Goal: Transaction & Acquisition: Purchase product/service

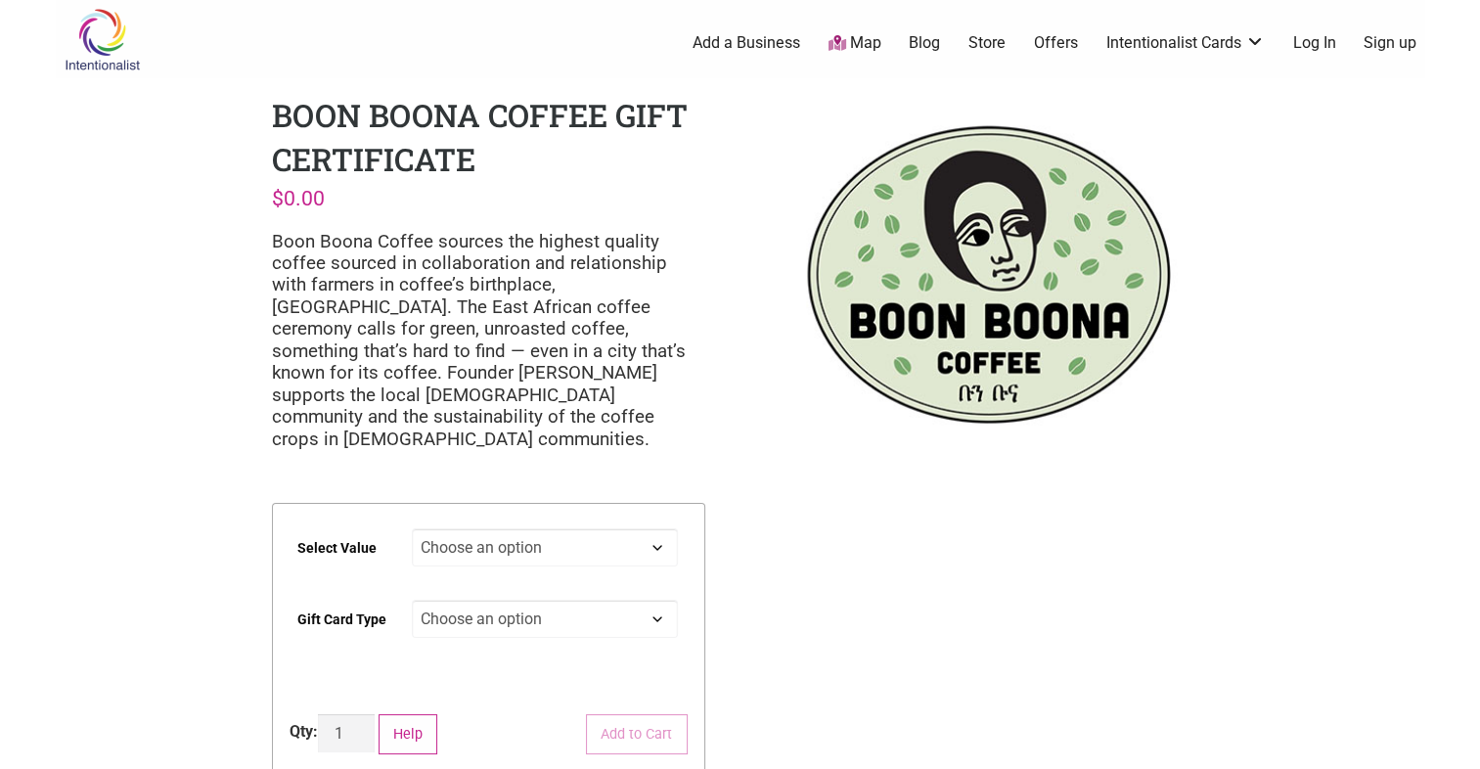
click at [599, 528] on select "Choose an option $25 $50 $100 $200 $500" at bounding box center [545, 547] width 266 height 38
click at [636, 466] on div "Boon Boona Coffee Gift Certificate $ 0.00 Boon Boona Coffee sources the highest…" at bounding box center [488, 456] width 465 height 756
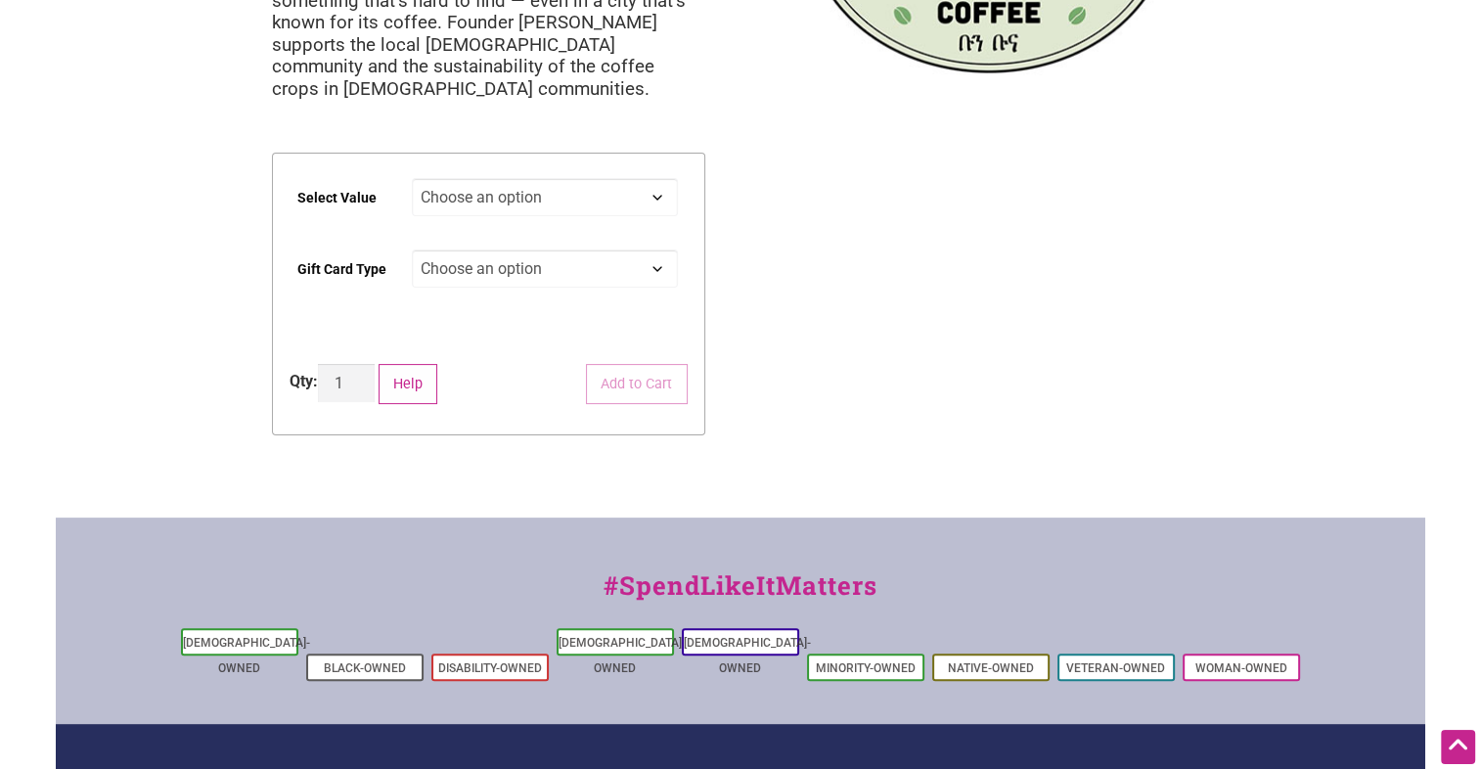
scroll to position [347, 0]
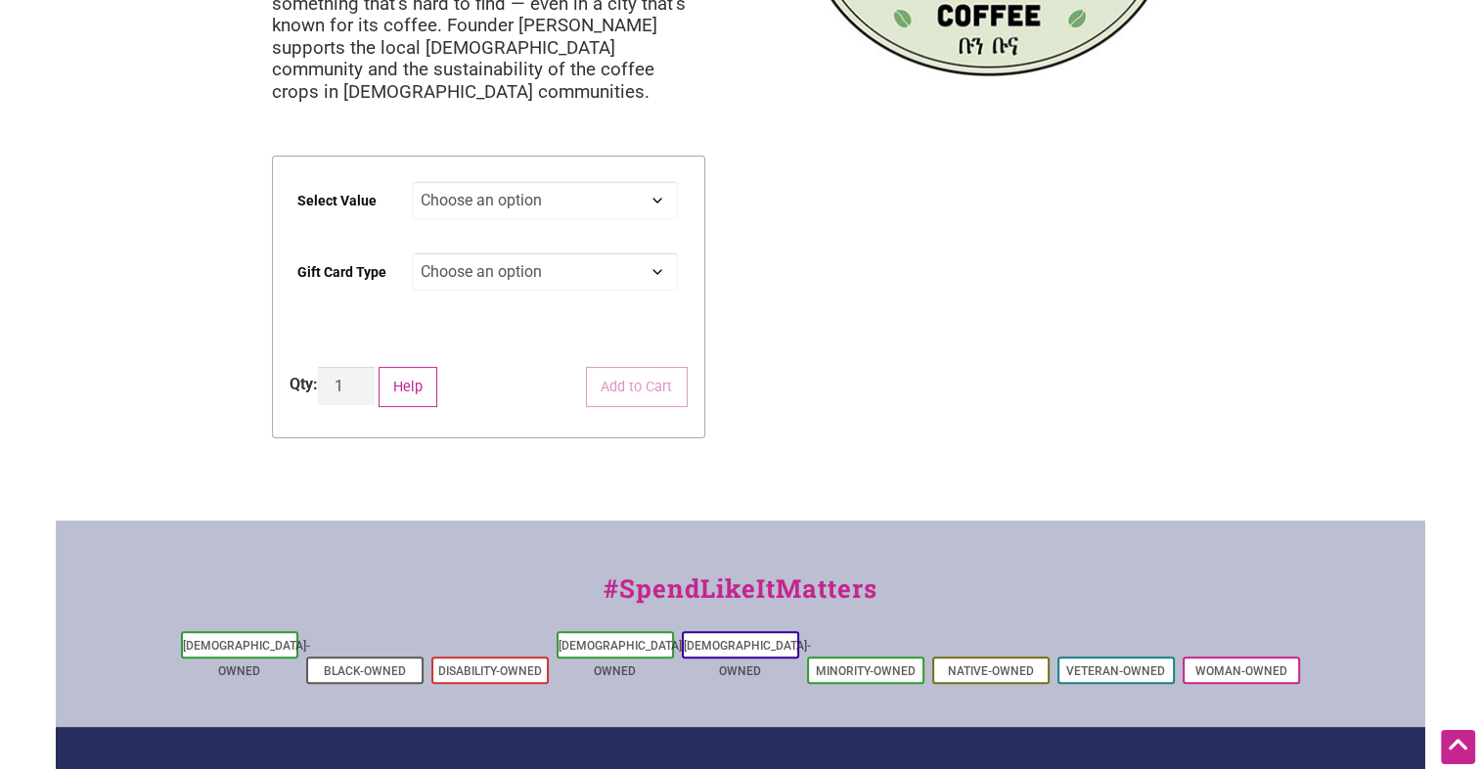
click at [507, 252] on select "Choose an option Physical" at bounding box center [545, 271] width 266 height 38
select select "Physical"
click at [412, 252] on select "Choose an option Physical" at bounding box center [545, 271] width 266 height 38
click at [482, 181] on select "Choose an option $25 $50 $100 $200 $500" at bounding box center [545, 200] width 266 height 38
click at [412, 181] on select "Choose an option $25 $50 $100 $200 $500" at bounding box center [545, 200] width 266 height 38
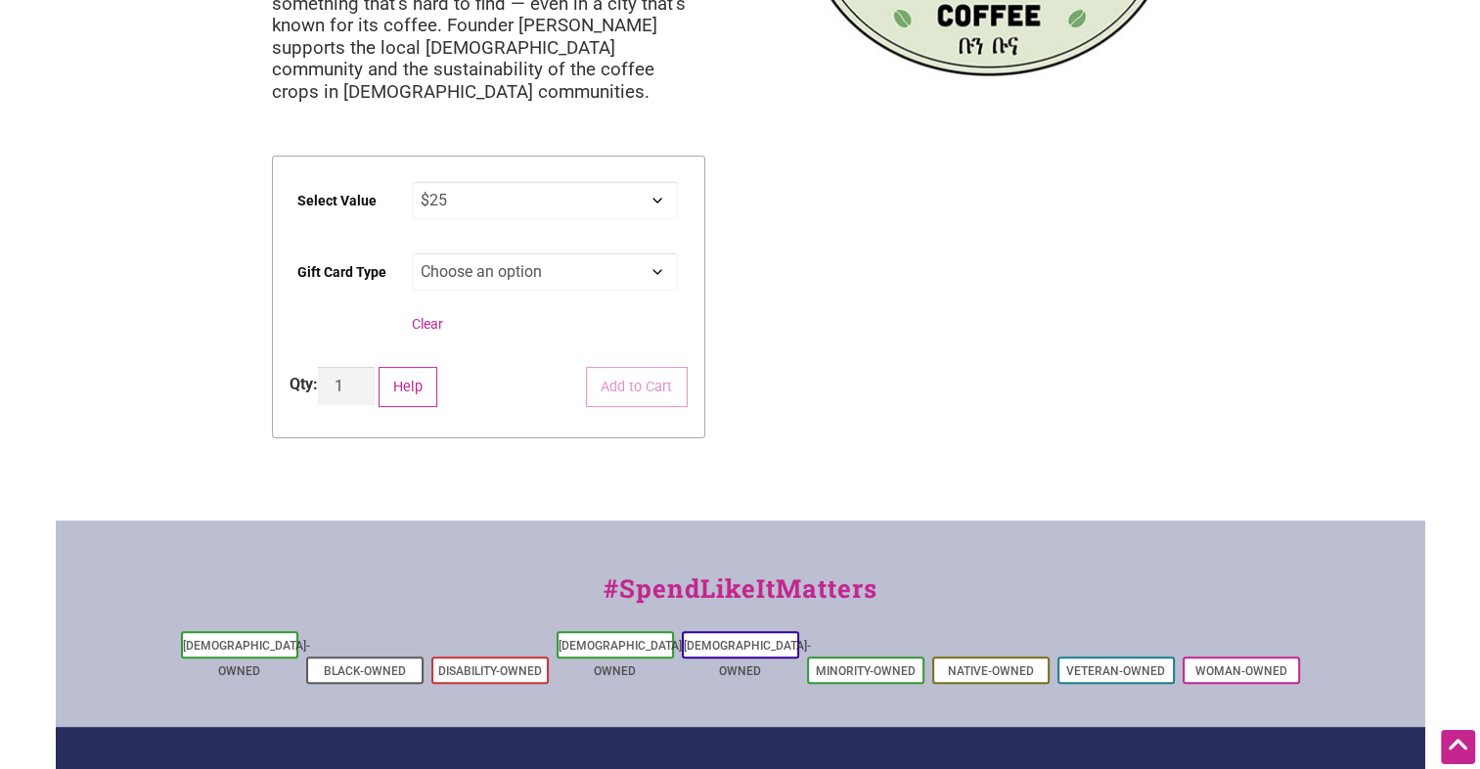
select select "$25"
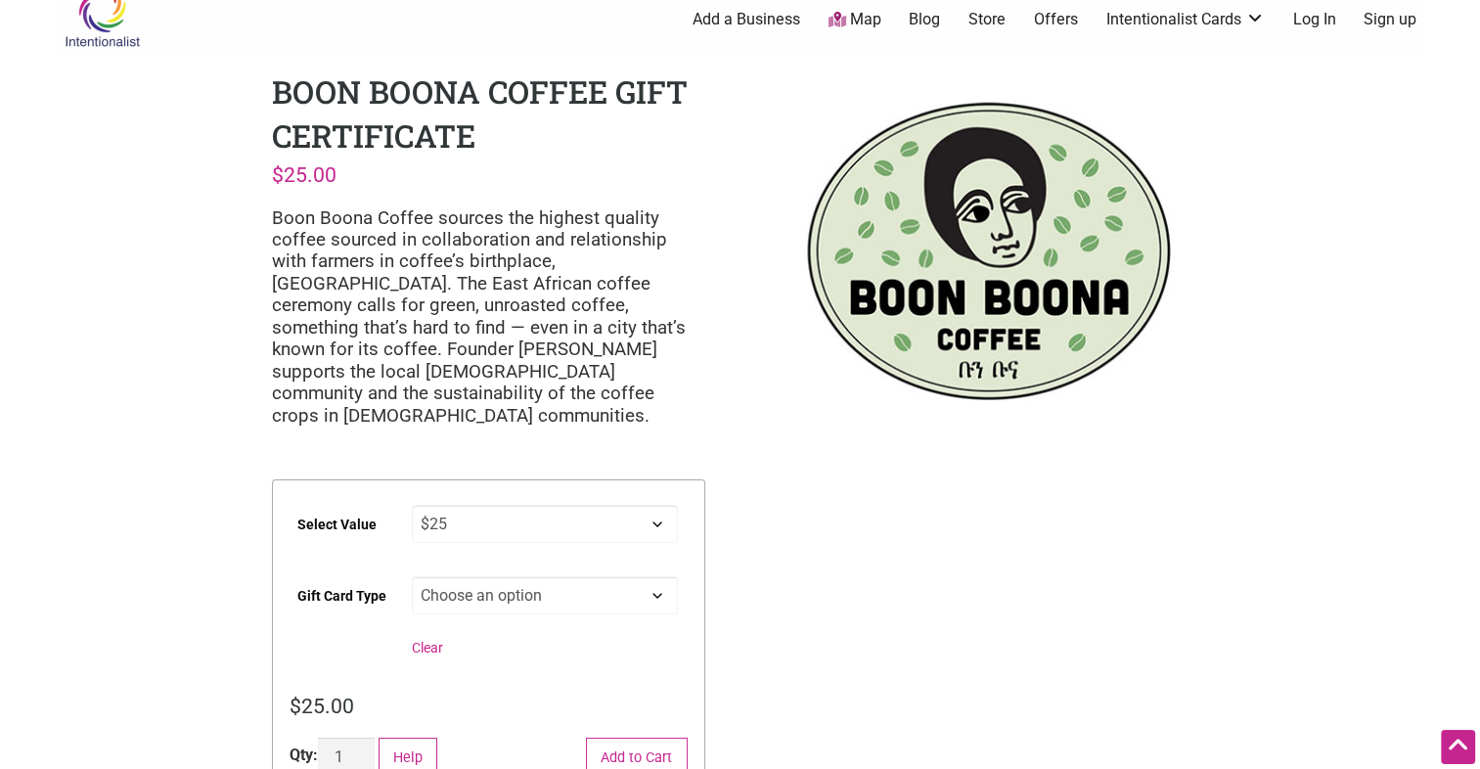
scroll to position [0, 0]
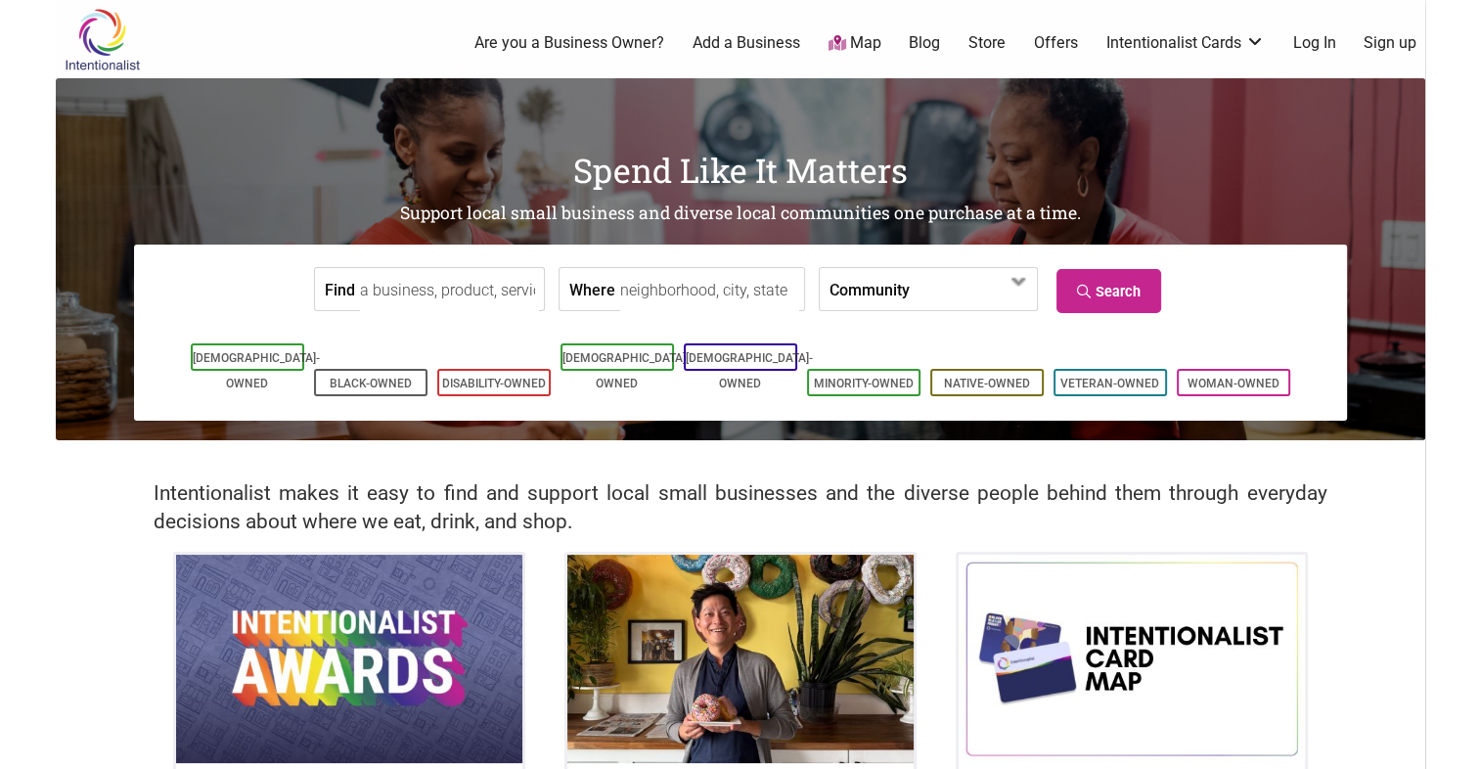
click at [403, 291] on input "Find" at bounding box center [449, 290] width 179 height 44
click at [677, 291] on input "Where" at bounding box center [709, 290] width 179 height 44
click at [450, 291] on input "Find" at bounding box center [449, 290] width 179 height 44
click at [348, 377] on link "Black-Owned" at bounding box center [371, 384] width 82 height 14
click at [352, 370] on li "Black-Owned" at bounding box center [370, 382] width 113 height 27
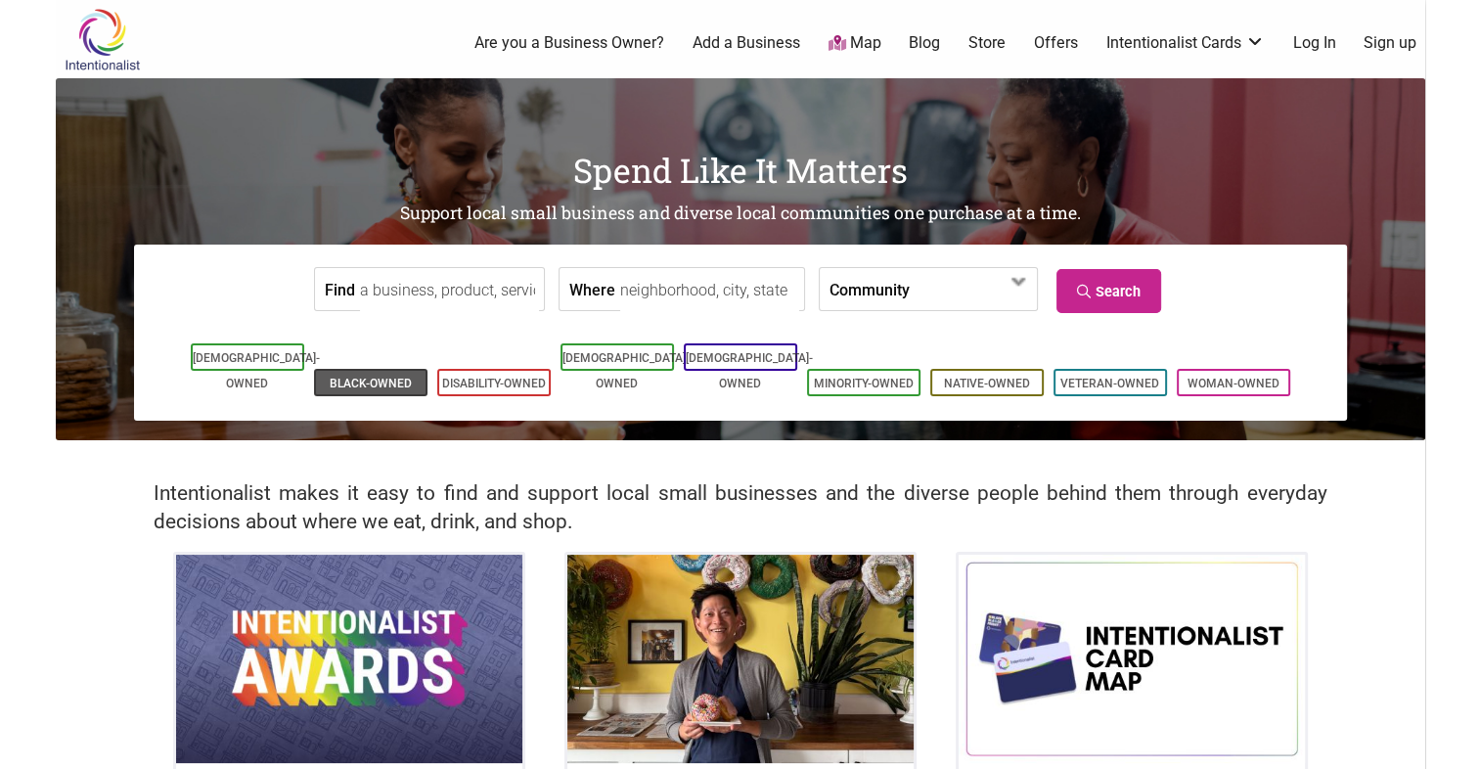
click at [356, 377] on link "Black-Owned" at bounding box center [371, 384] width 82 height 14
click at [923, 290] on span at bounding box center [965, 290] width 84 height 33
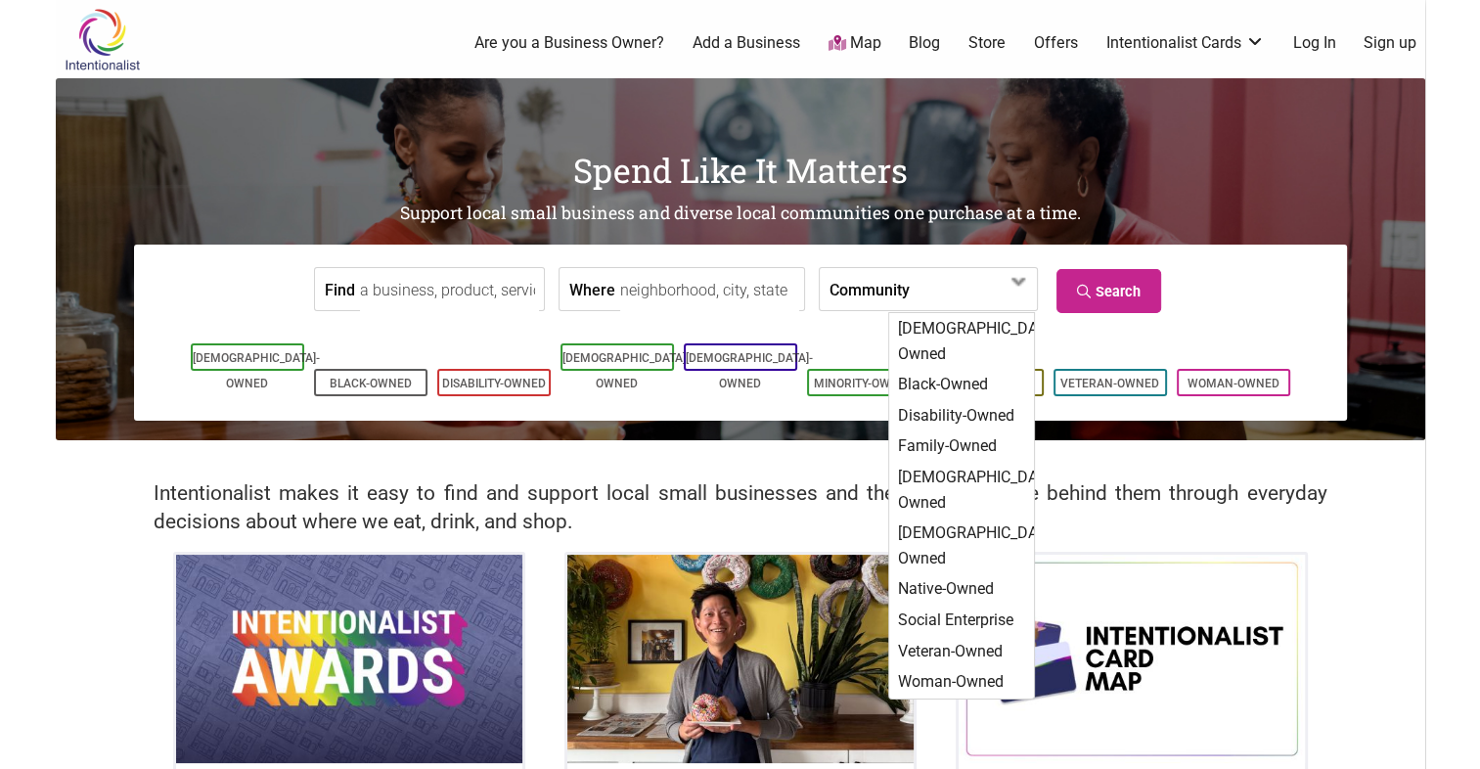
click at [702, 291] on input "Where" at bounding box center [709, 290] width 179 height 44
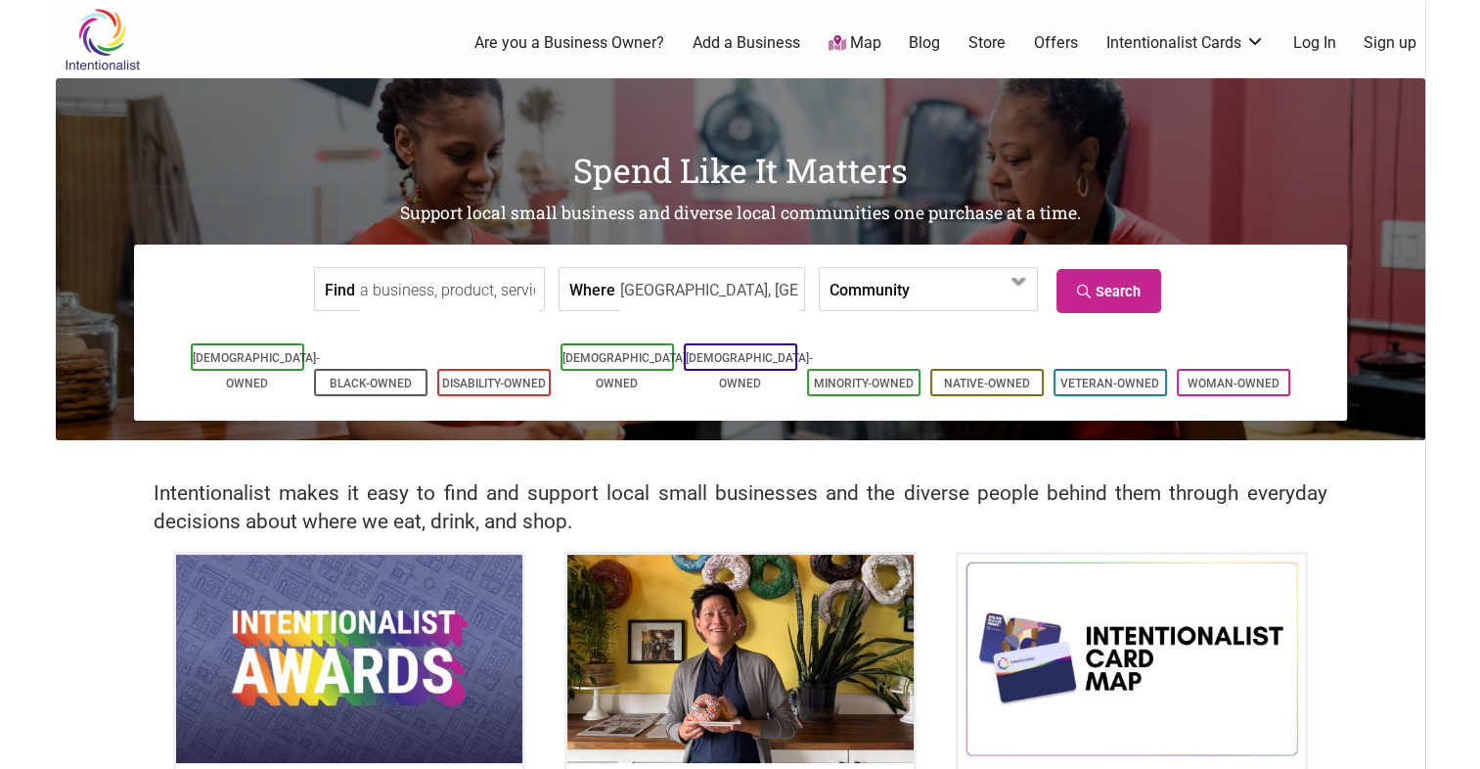
type input "Renton, WA, USA"
click at [1108, 303] on link "Search" at bounding box center [1108, 291] width 105 height 44
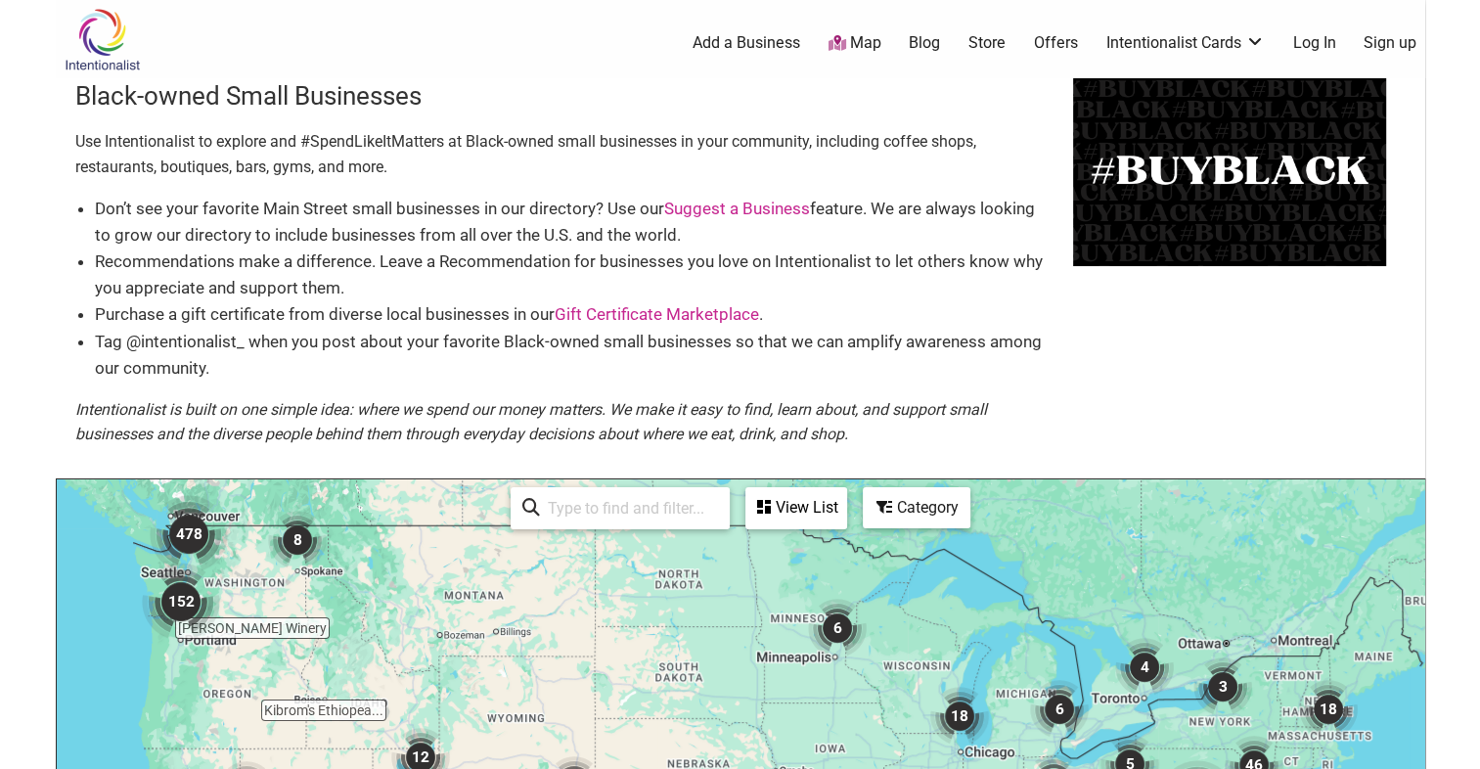
click at [615, 506] on input "search" at bounding box center [629, 508] width 178 height 38
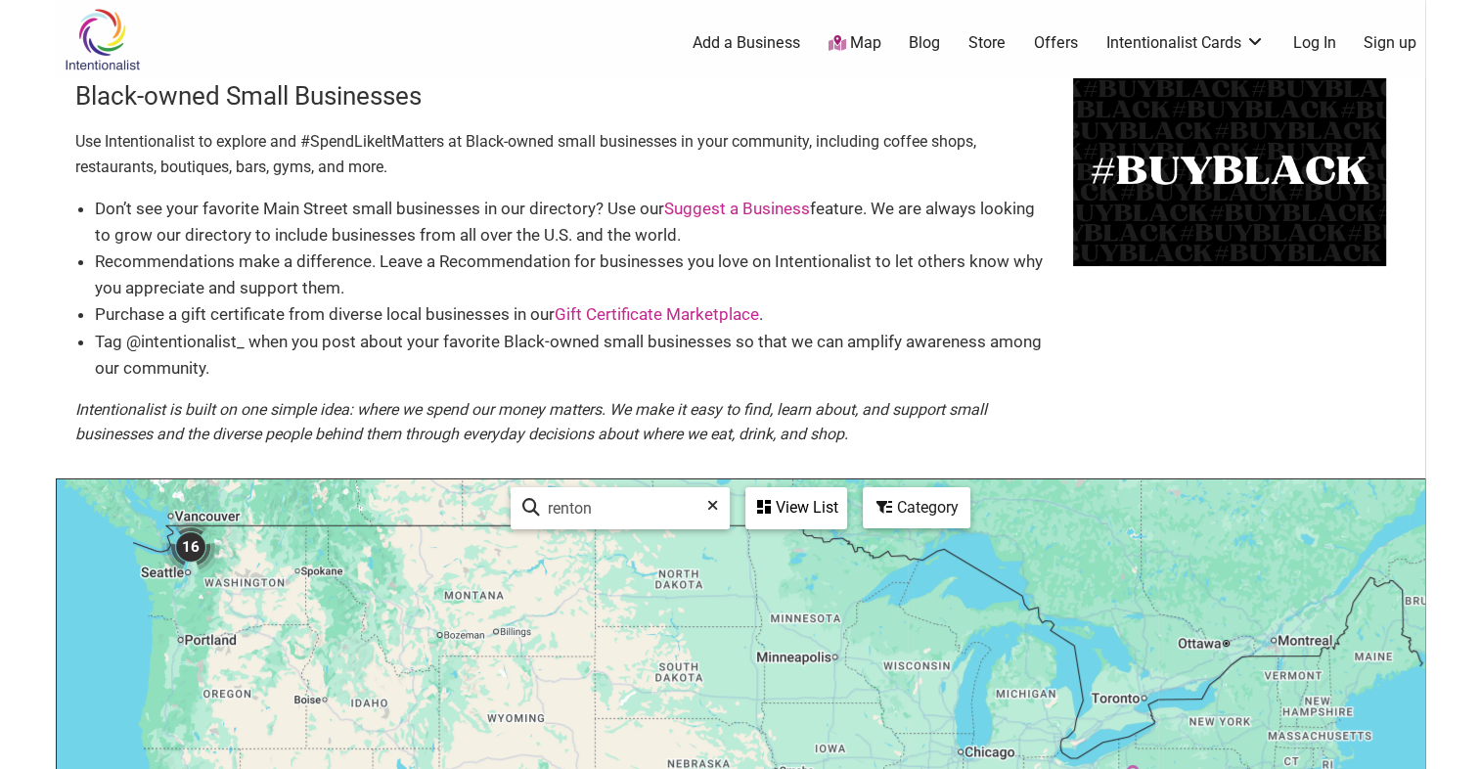
type input "renton"
click at [191, 550] on img "16" at bounding box center [190, 546] width 59 height 59
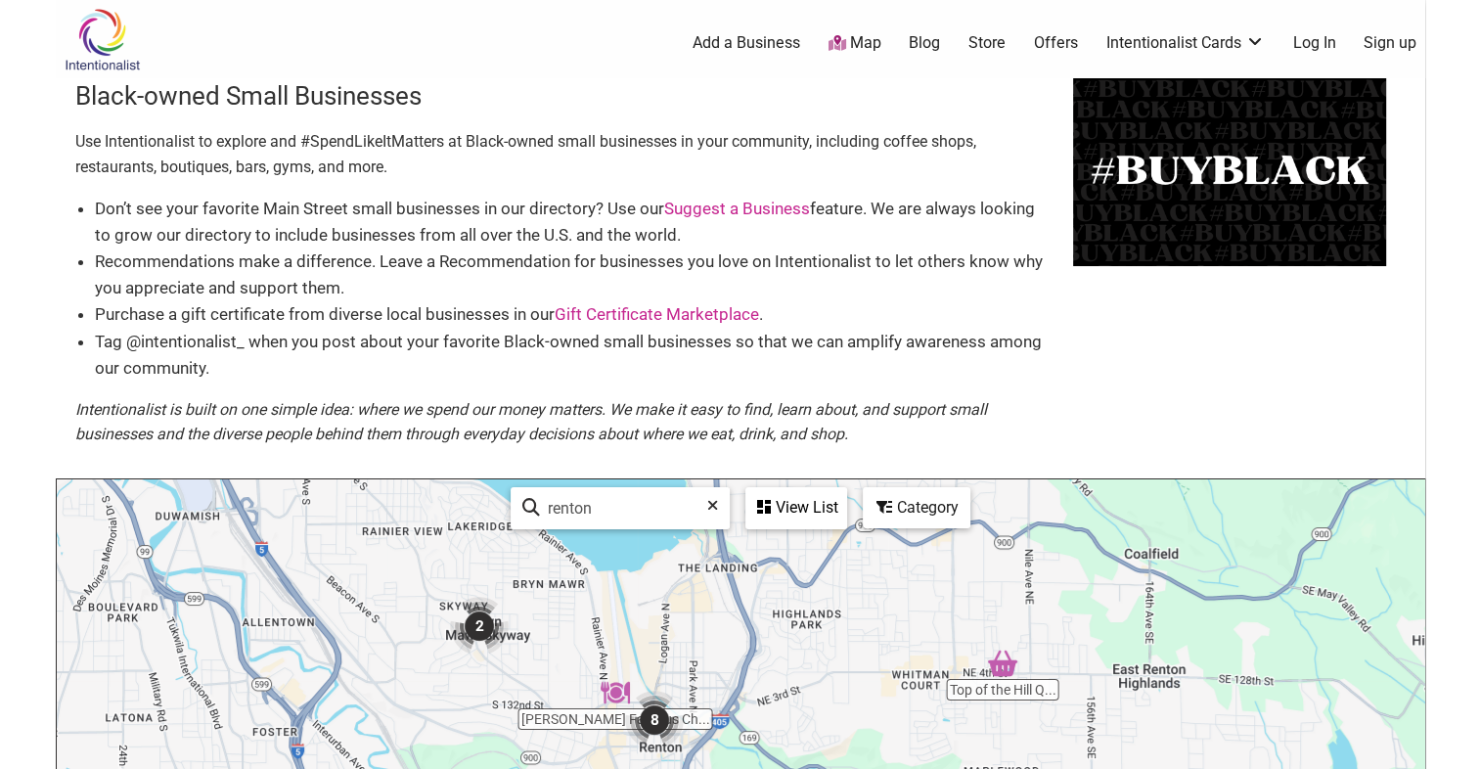
scroll to position [196, 0]
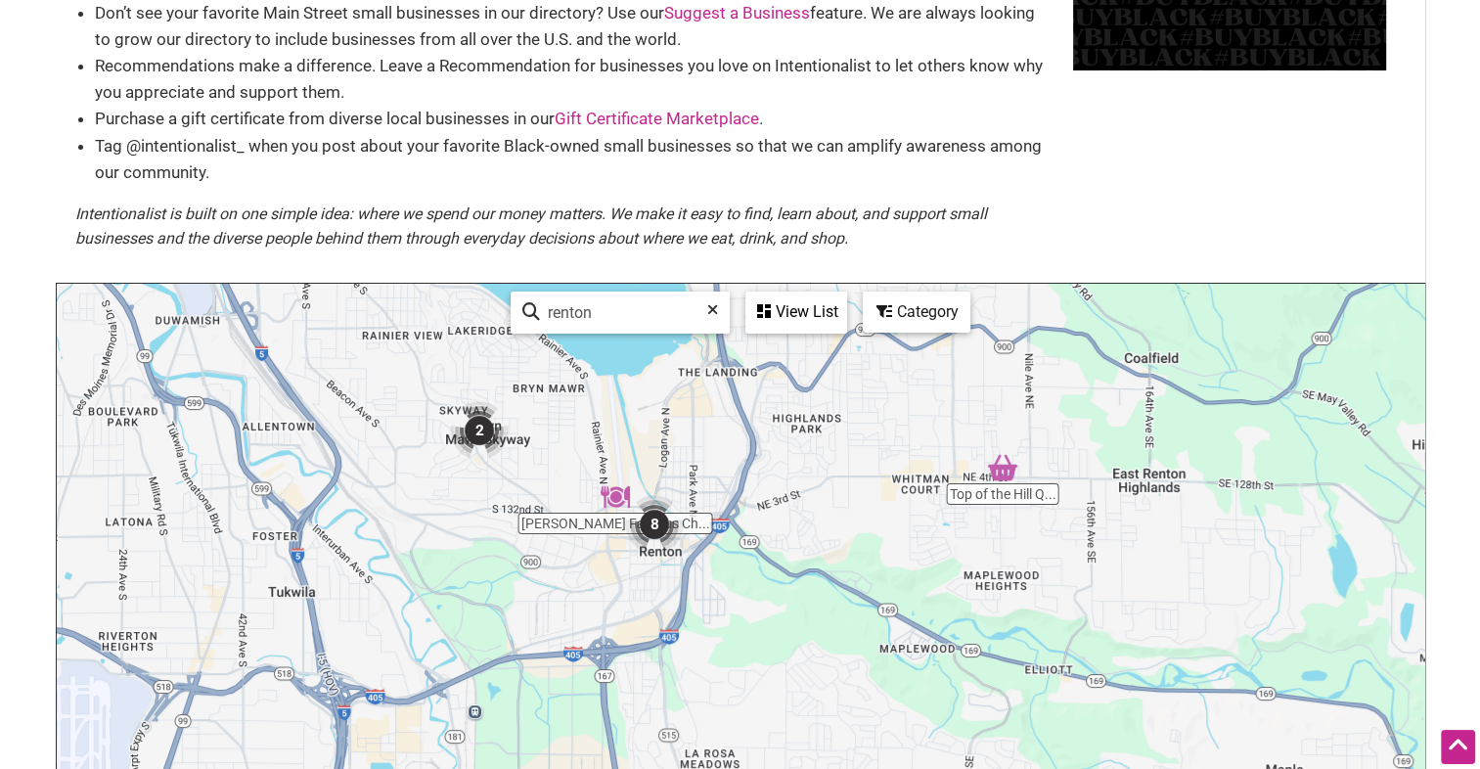
click at [650, 528] on img "8" at bounding box center [654, 524] width 59 height 59
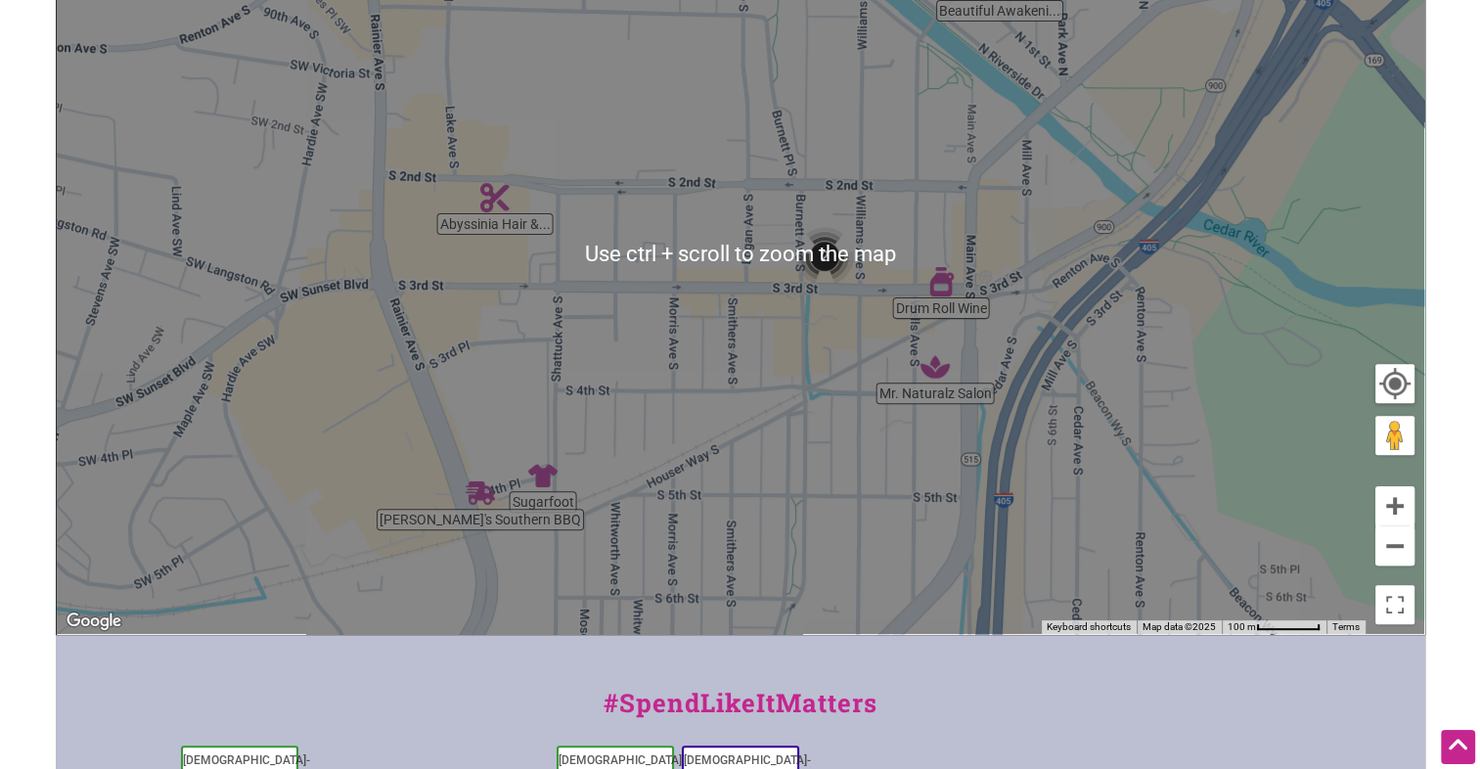
scroll to position [450, 0]
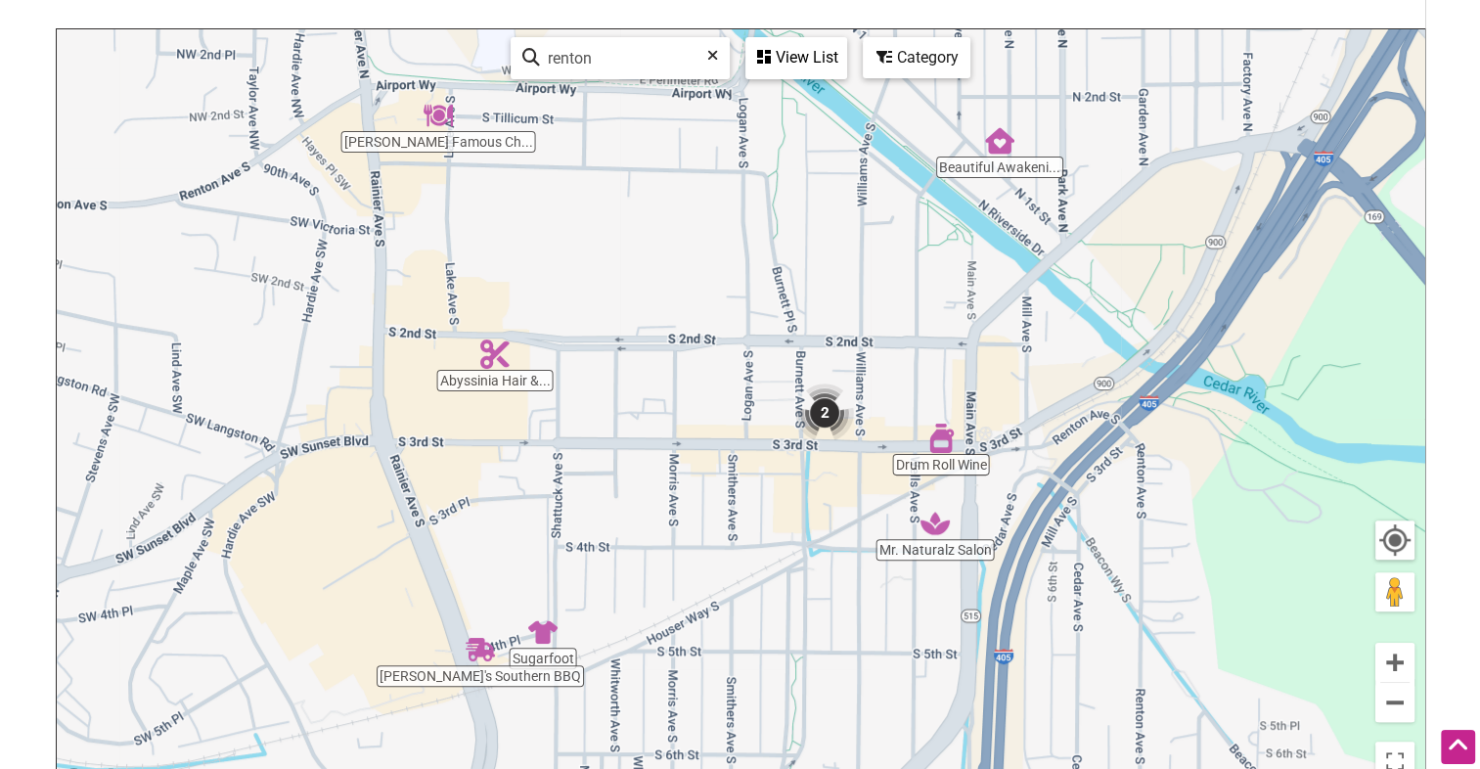
click at [809, 61] on div "View List" at bounding box center [796, 57] width 98 height 37
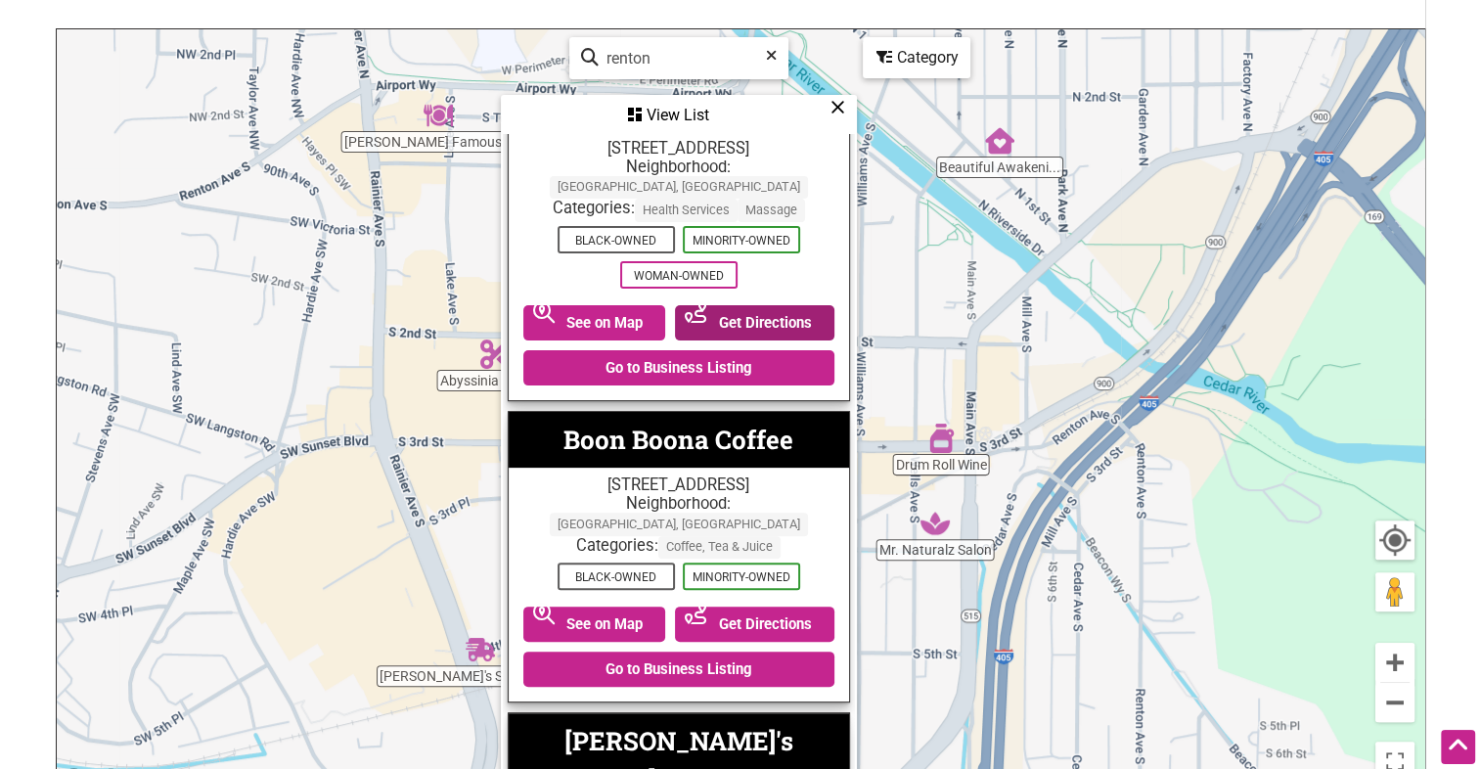
scroll to position [587, 0]
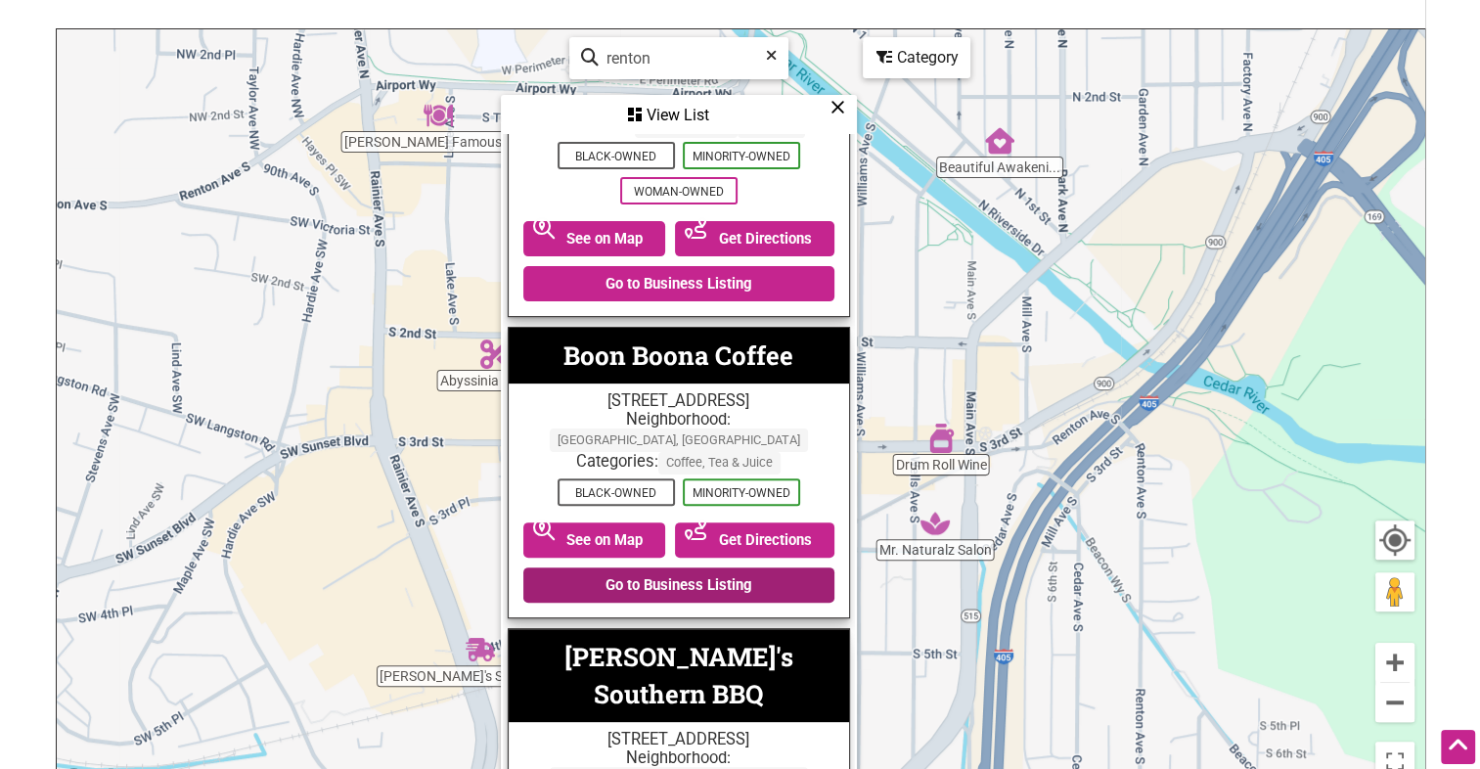
click at [642, 567] on link "Go to Business Listing" at bounding box center [678, 584] width 311 height 35
click at [661, 567] on link "Go to Business Listing" at bounding box center [678, 584] width 311 height 35
click at [920, 64] on div "Category" at bounding box center [917, 57] width 104 height 37
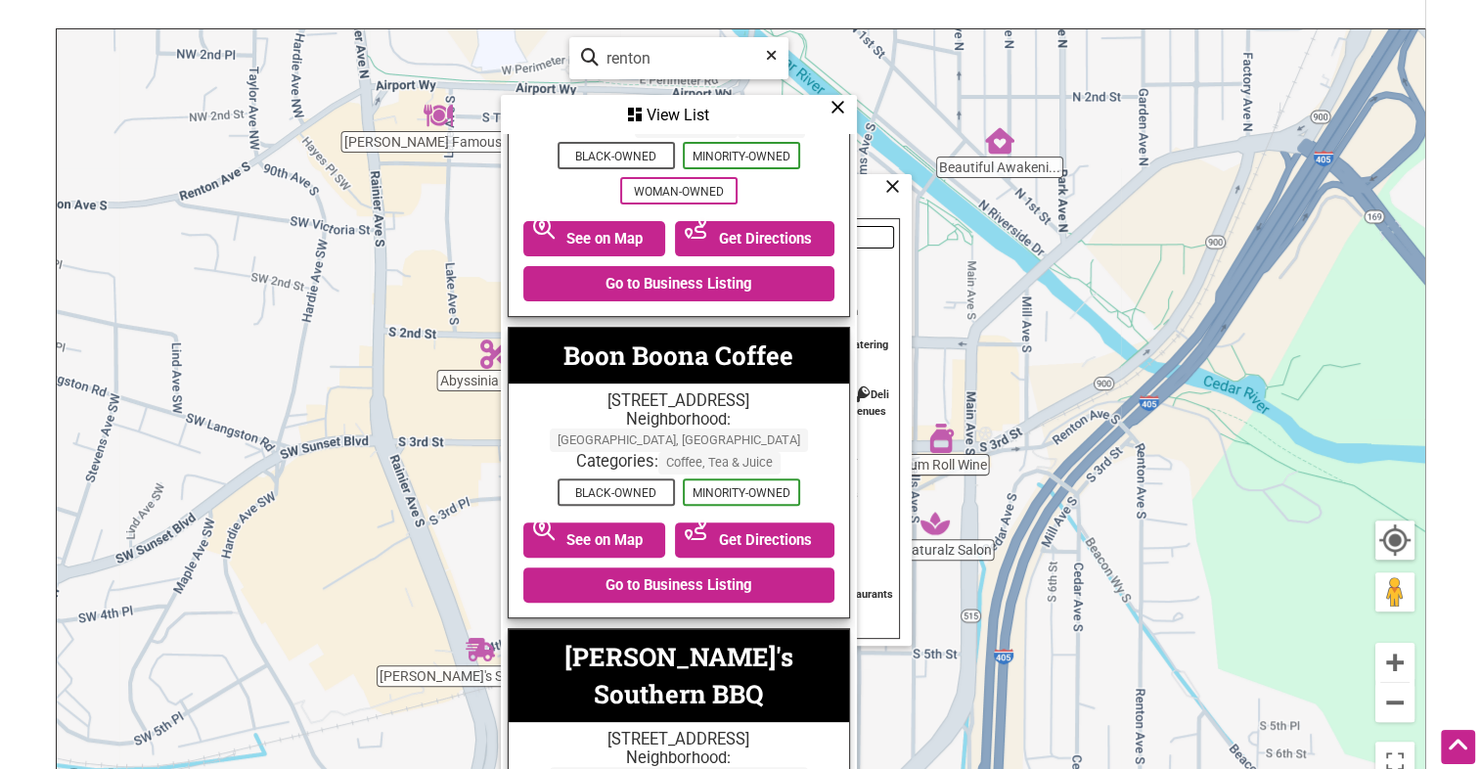
click at [831, 107] on icon at bounding box center [837, 107] width 15 height 1
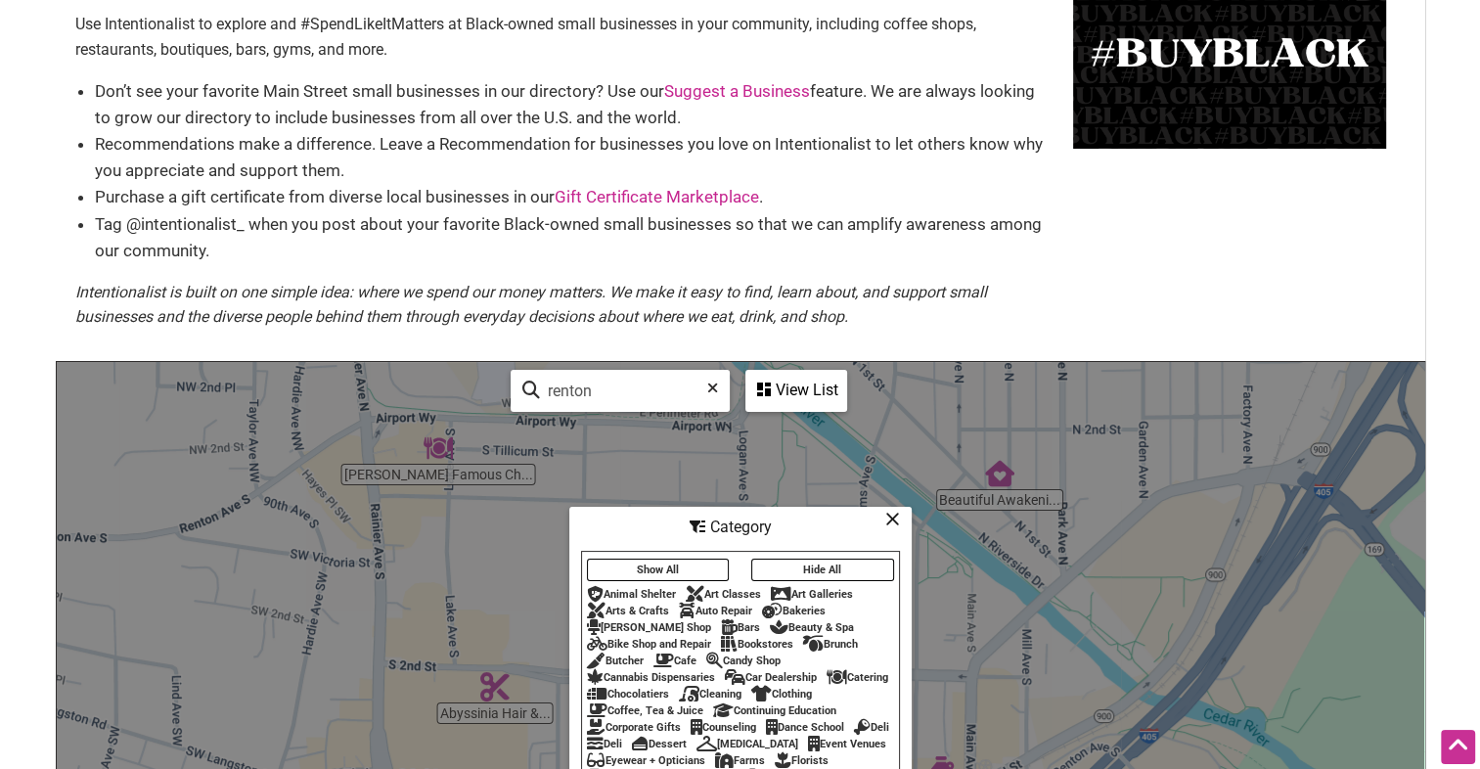
scroll to position [0, 0]
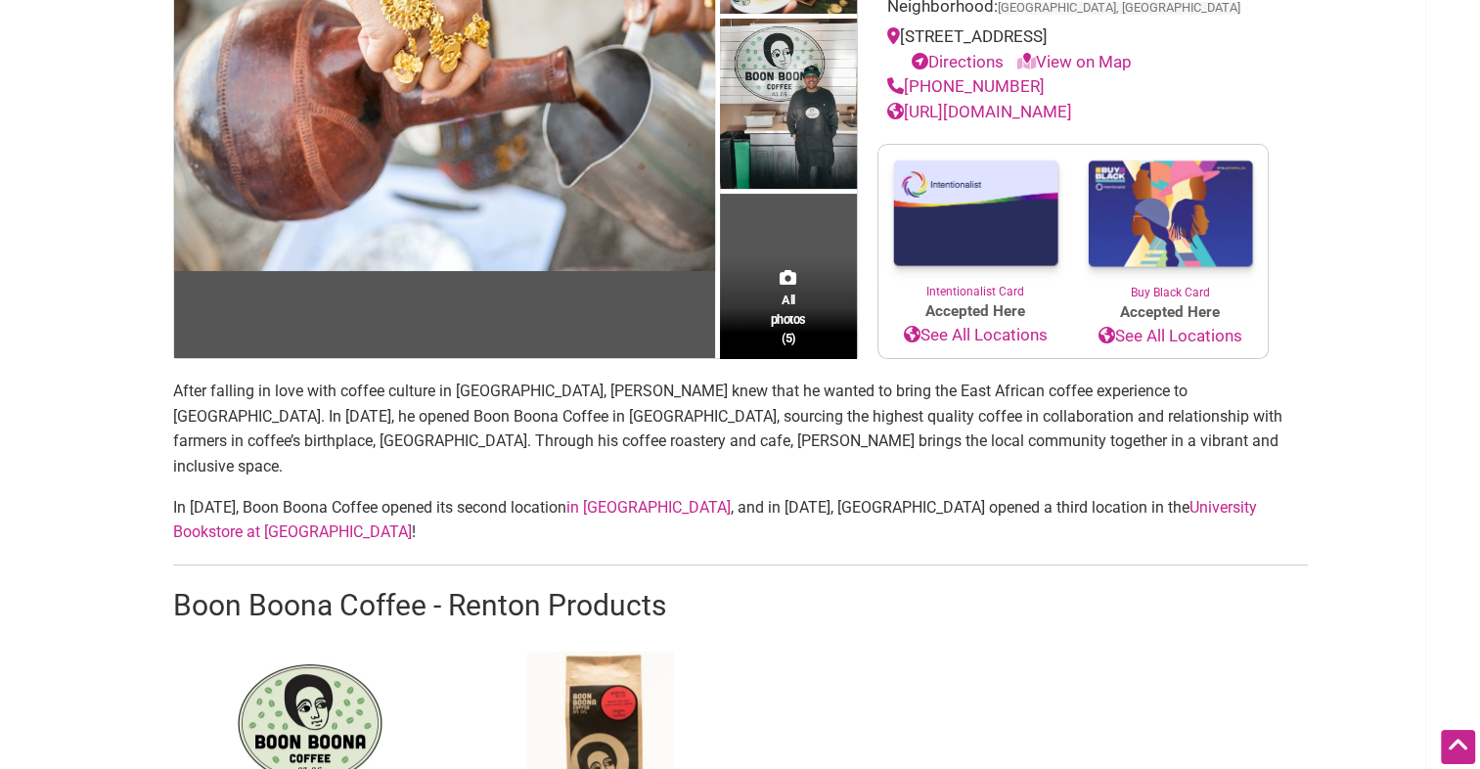
scroll to position [587, 0]
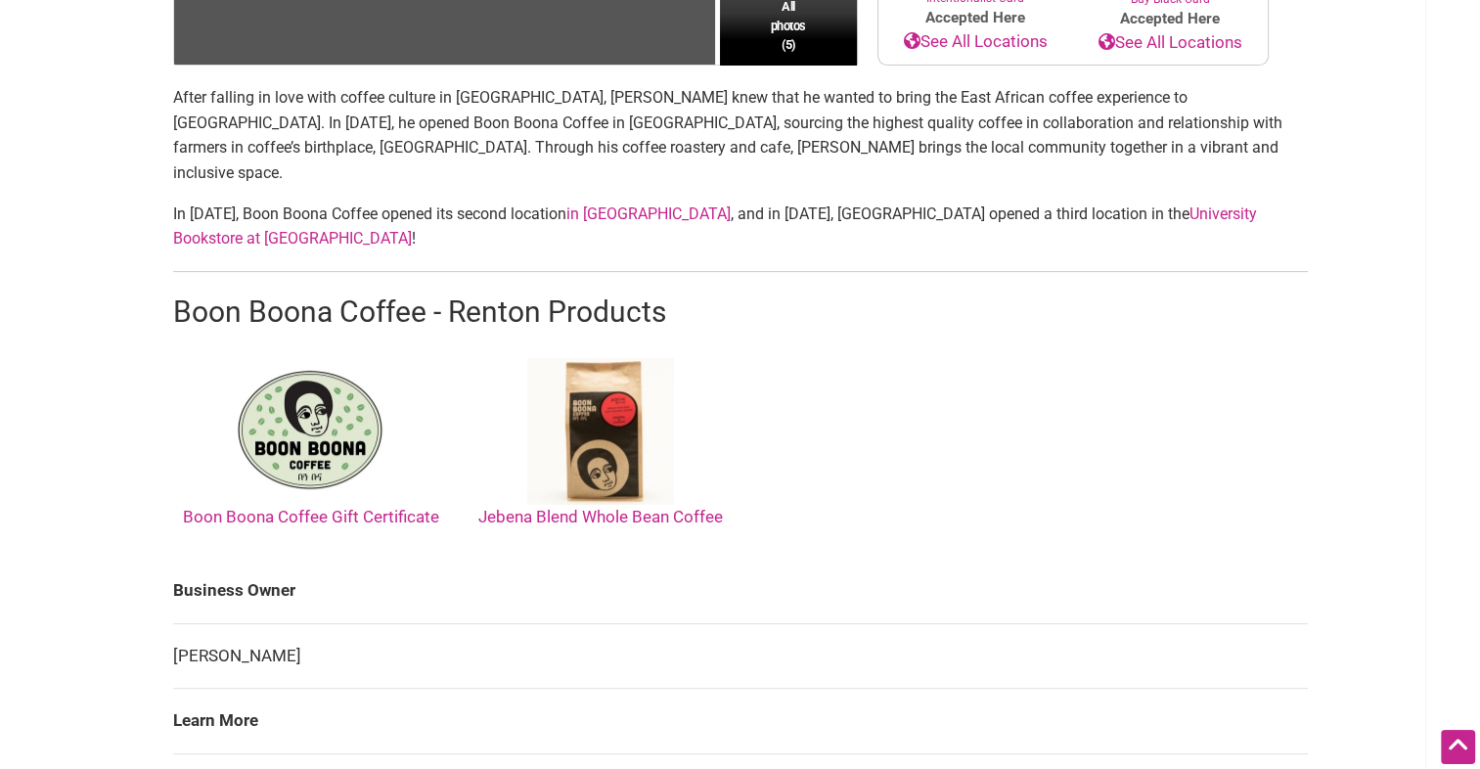
click at [260, 469] on link "Boon Boona Coffee Gift Certificate" at bounding box center [311, 442] width 256 height 168
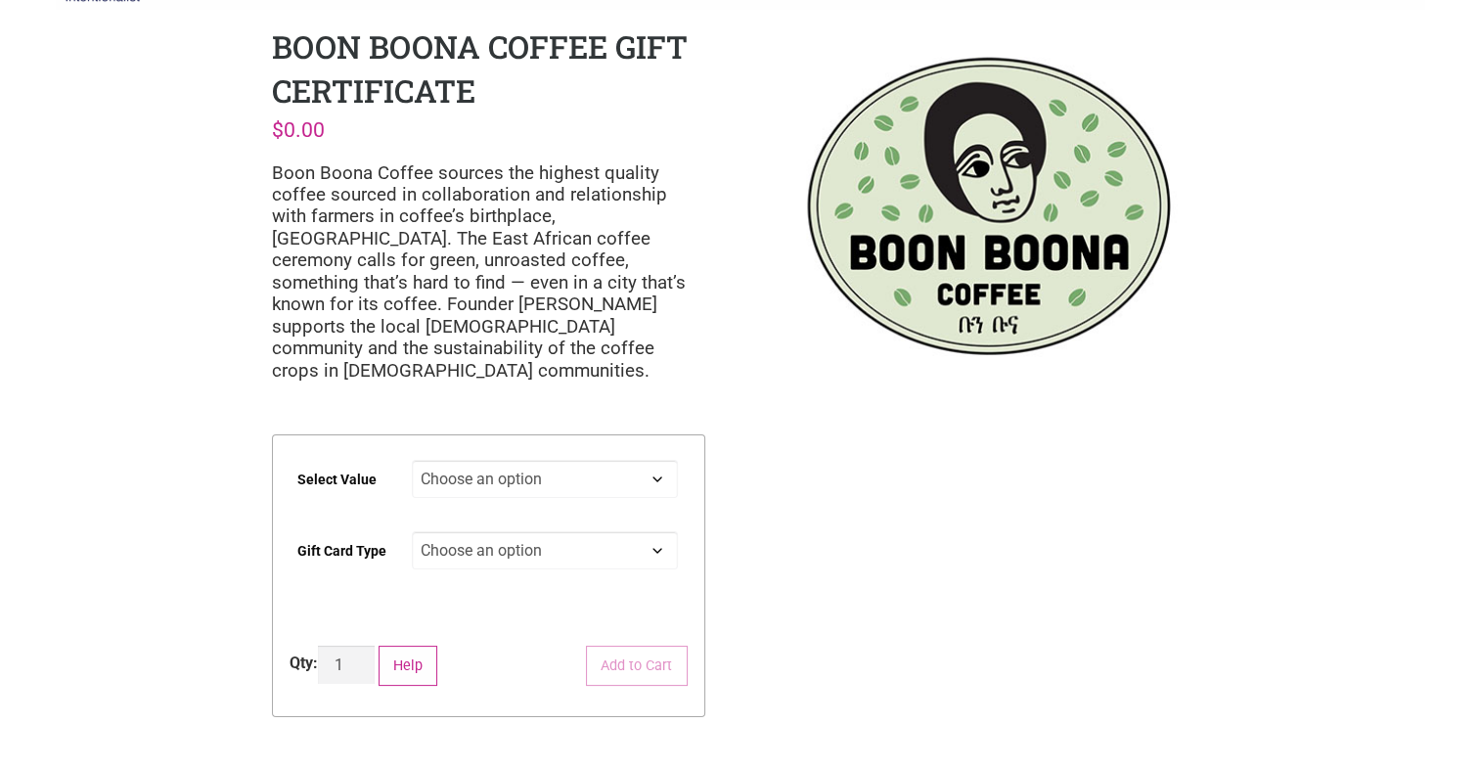
scroll to position [98, 0]
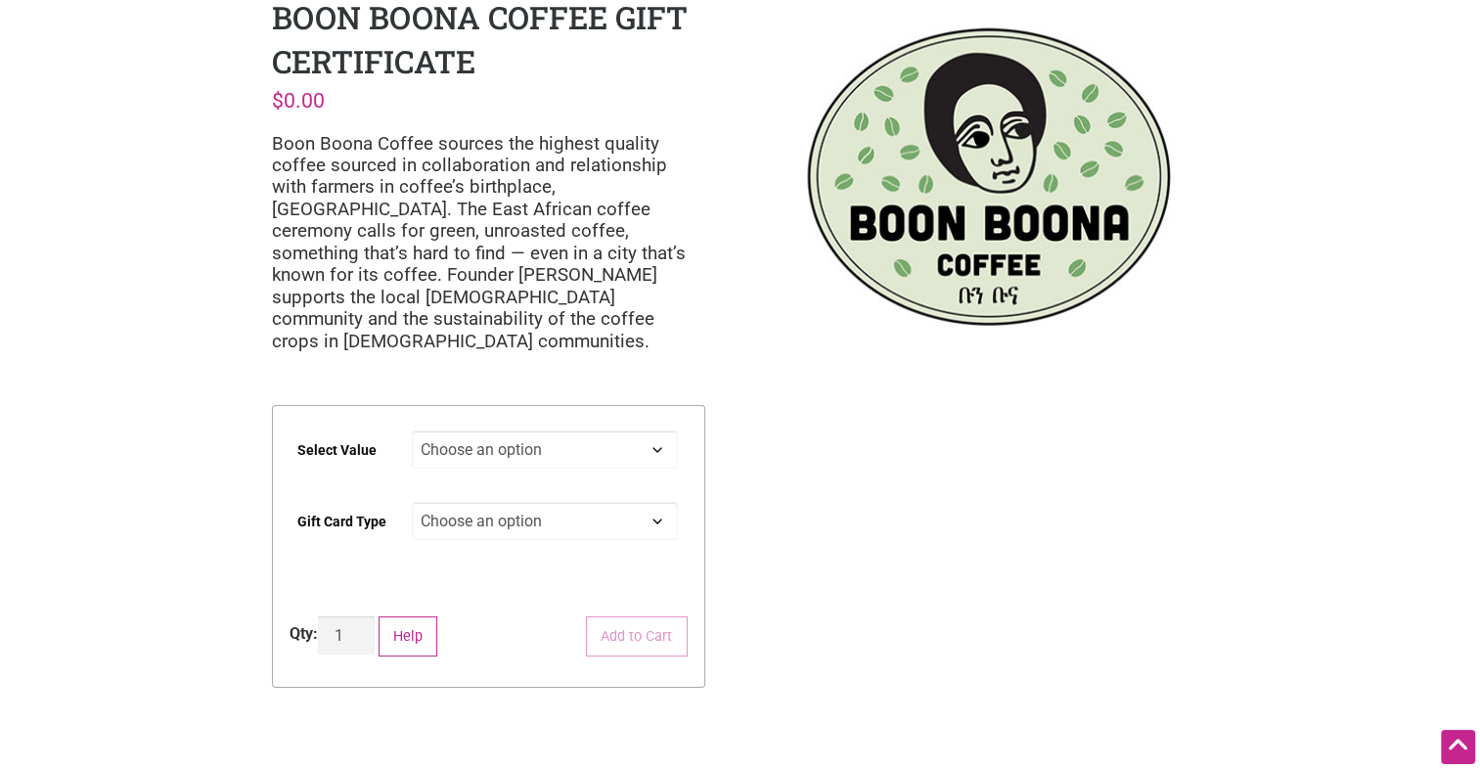
click at [602, 440] on select "Choose an option $25 $50 $100 $200 $500" at bounding box center [545, 449] width 266 height 38
click at [412, 430] on select "Choose an option $25 $50 $100 $200 $500" at bounding box center [545, 449] width 266 height 38
select select "$25"
click at [541, 502] on select "Choose an option Physical" at bounding box center [545, 521] width 266 height 38
select select "Physical"
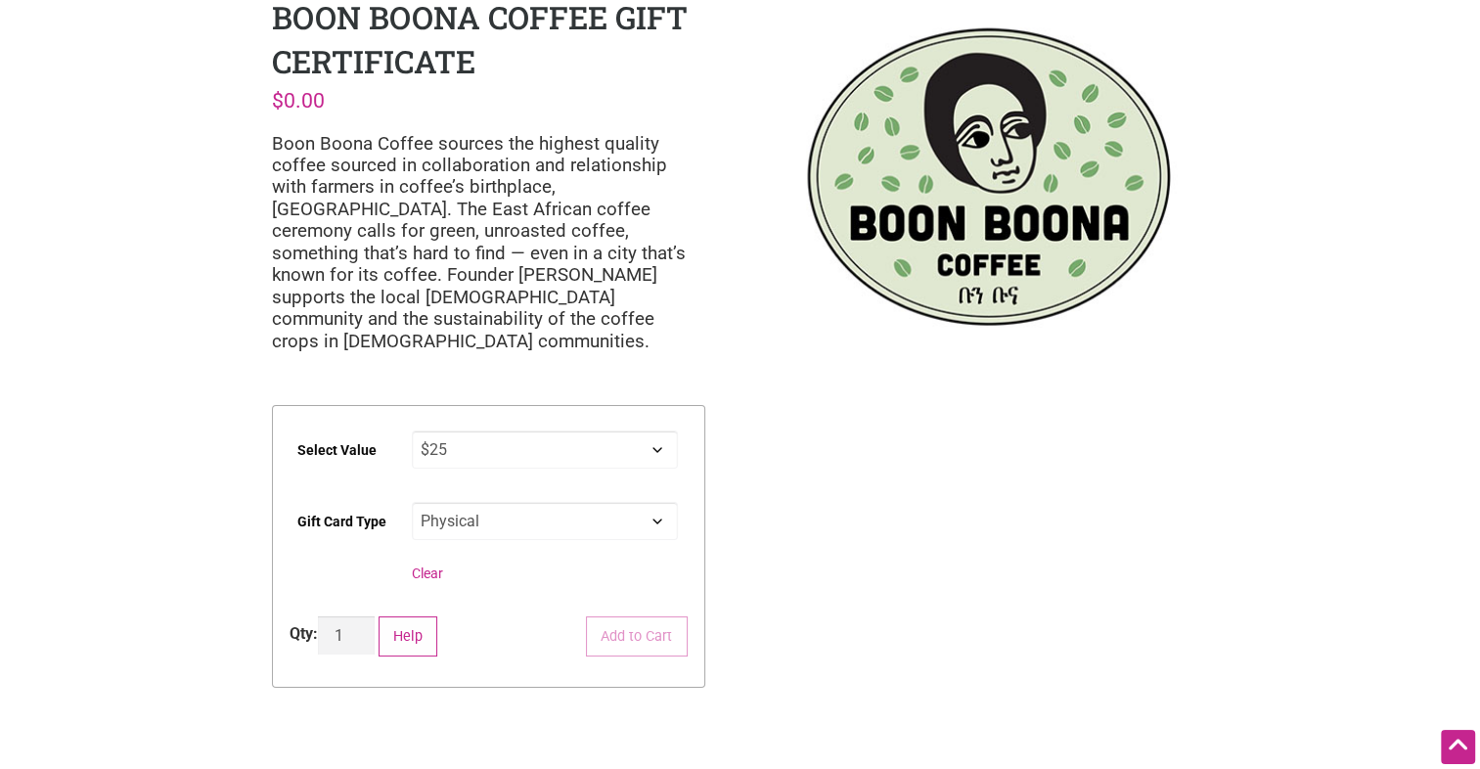
click at [412, 502] on select "Choose an option Physical" at bounding box center [545, 521] width 266 height 38
select select "$25"
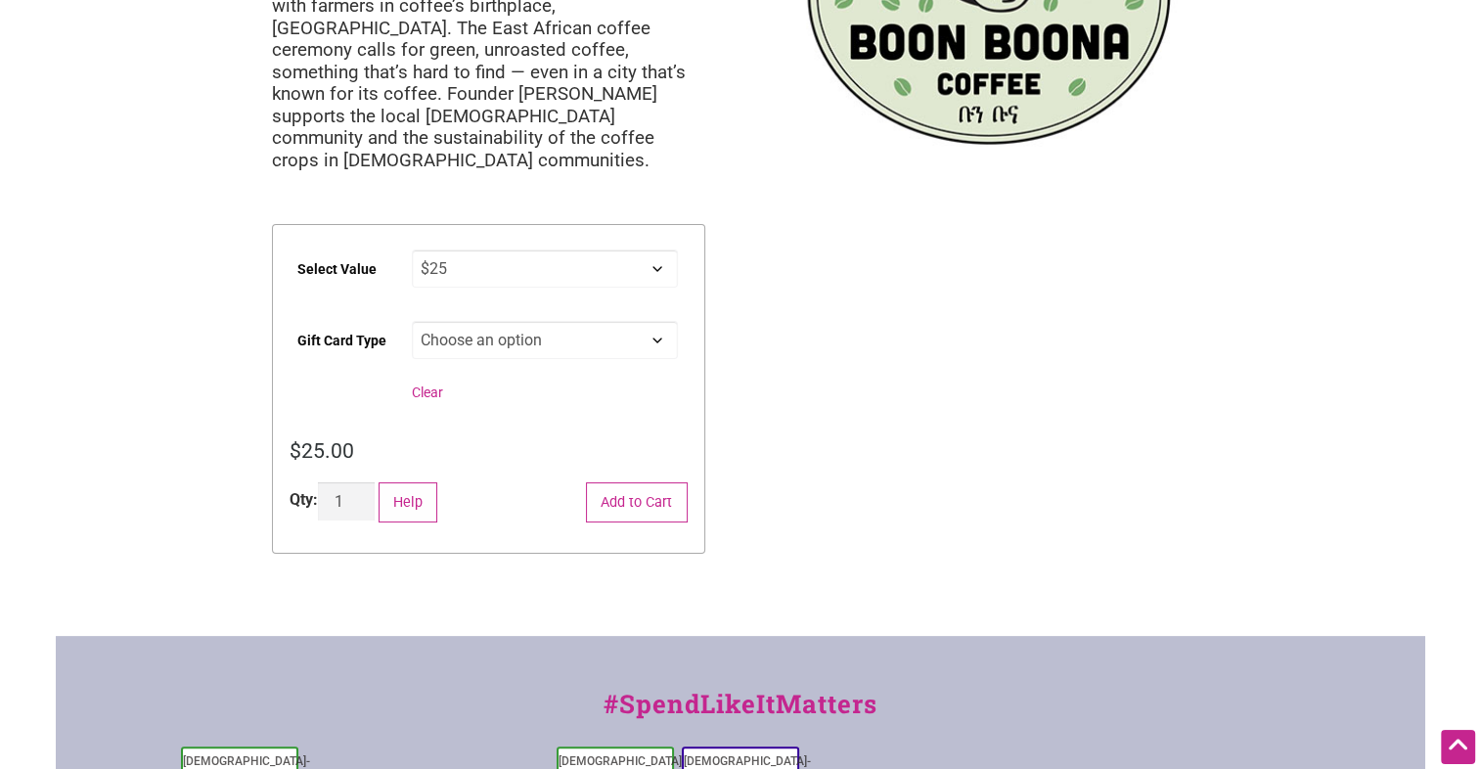
scroll to position [391, 0]
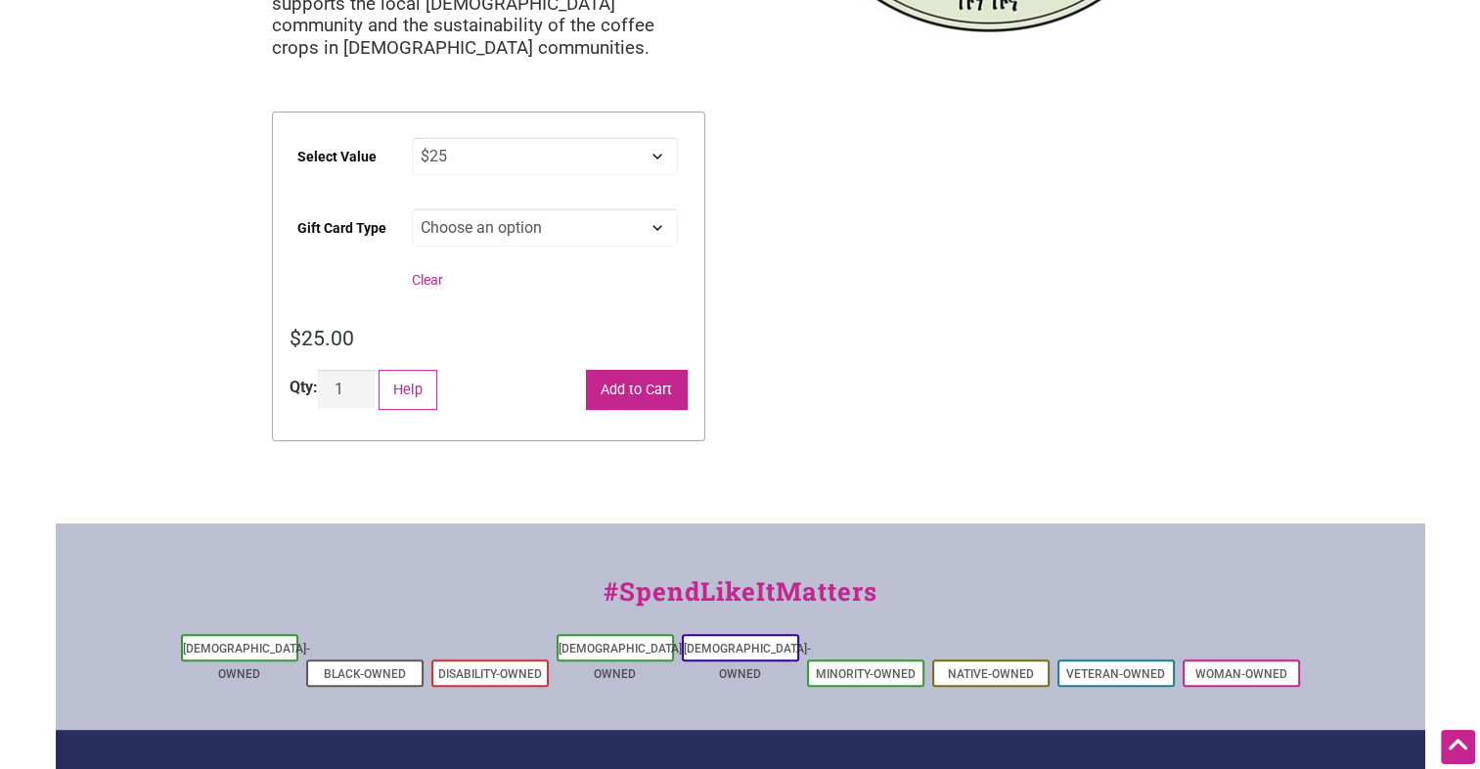
click at [610, 375] on button "Add to Cart" at bounding box center [637, 390] width 102 height 40
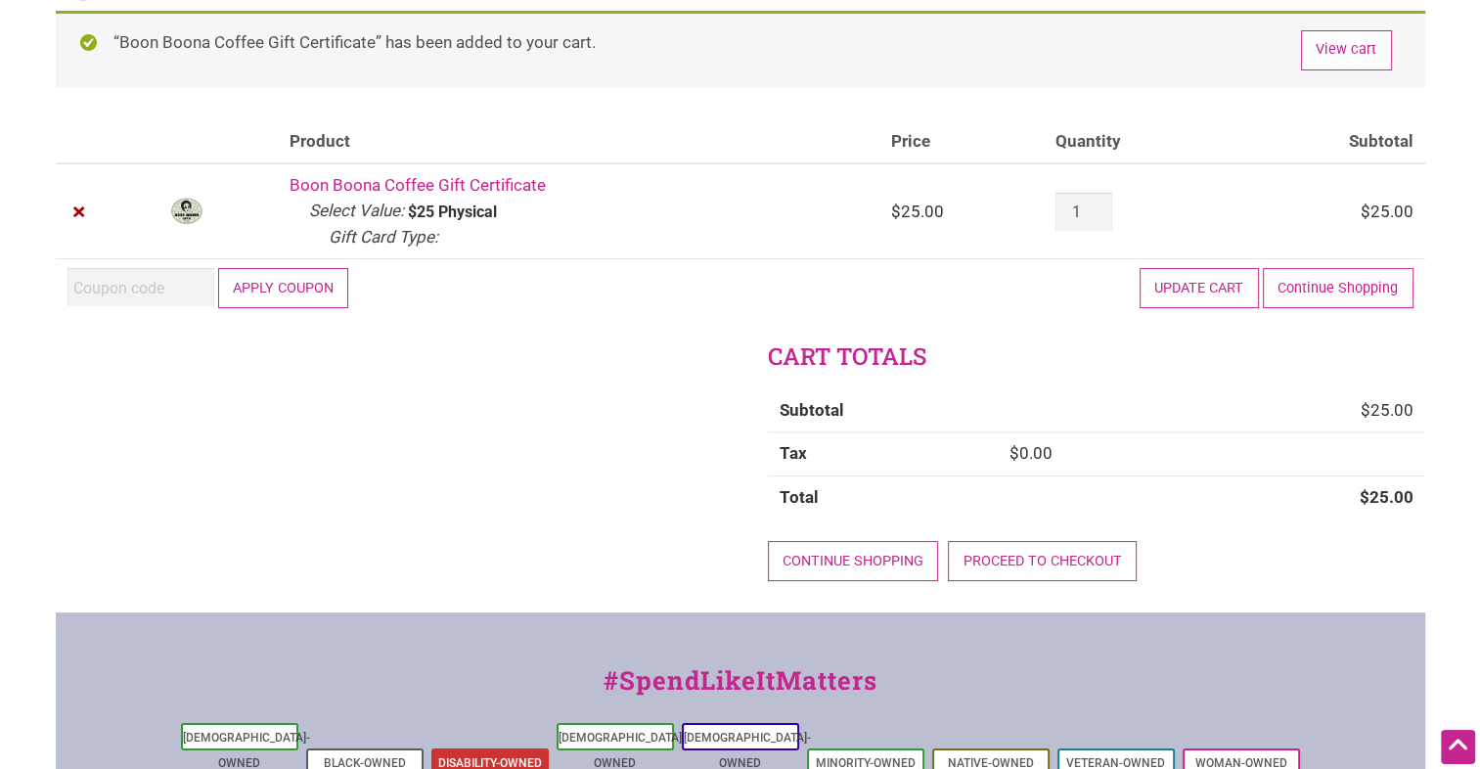
scroll to position [98, 0]
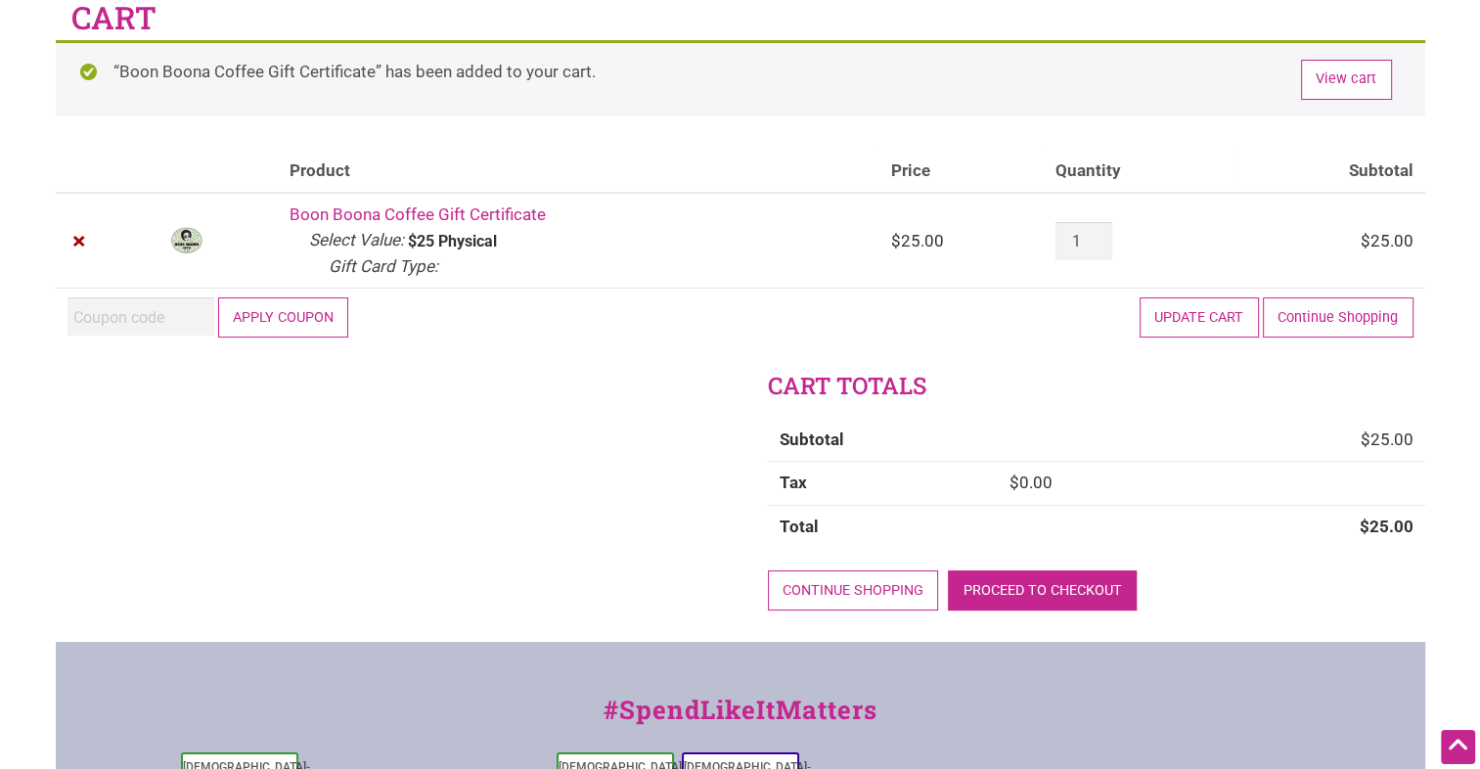
click at [1083, 575] on link "Proceed to checkout" at bounding box center [1042, 590] width 189 height 40
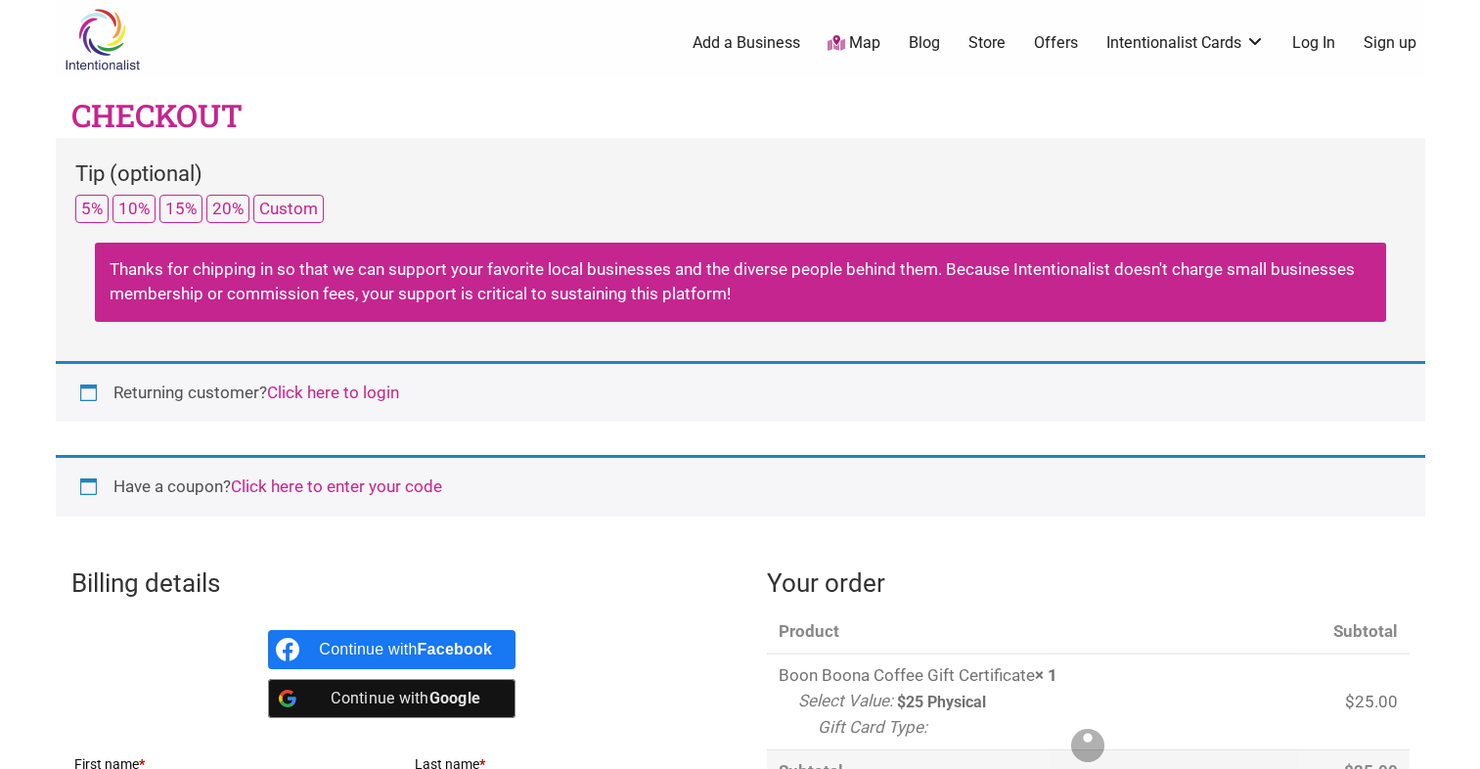
select select "WA"
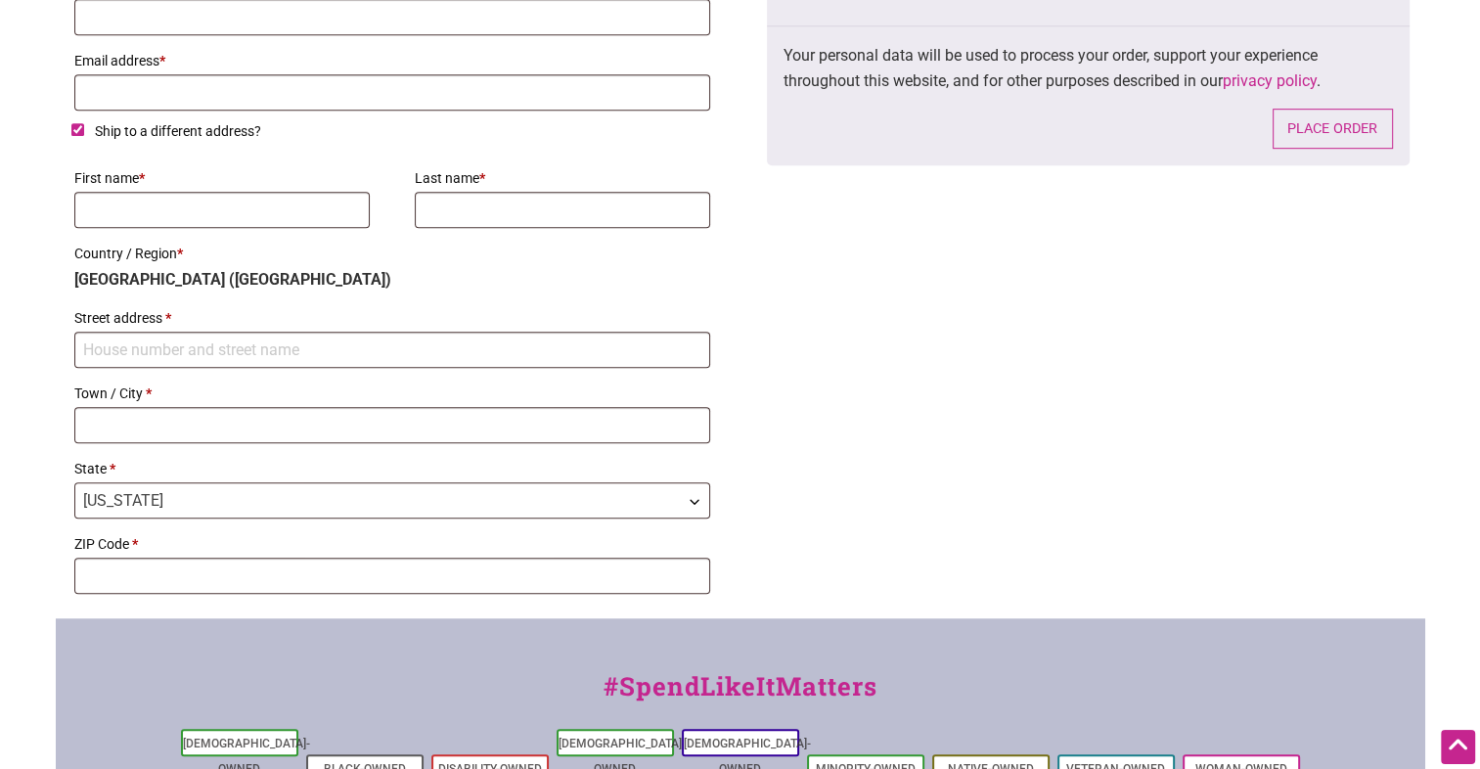
scroll to position [1271, 0]
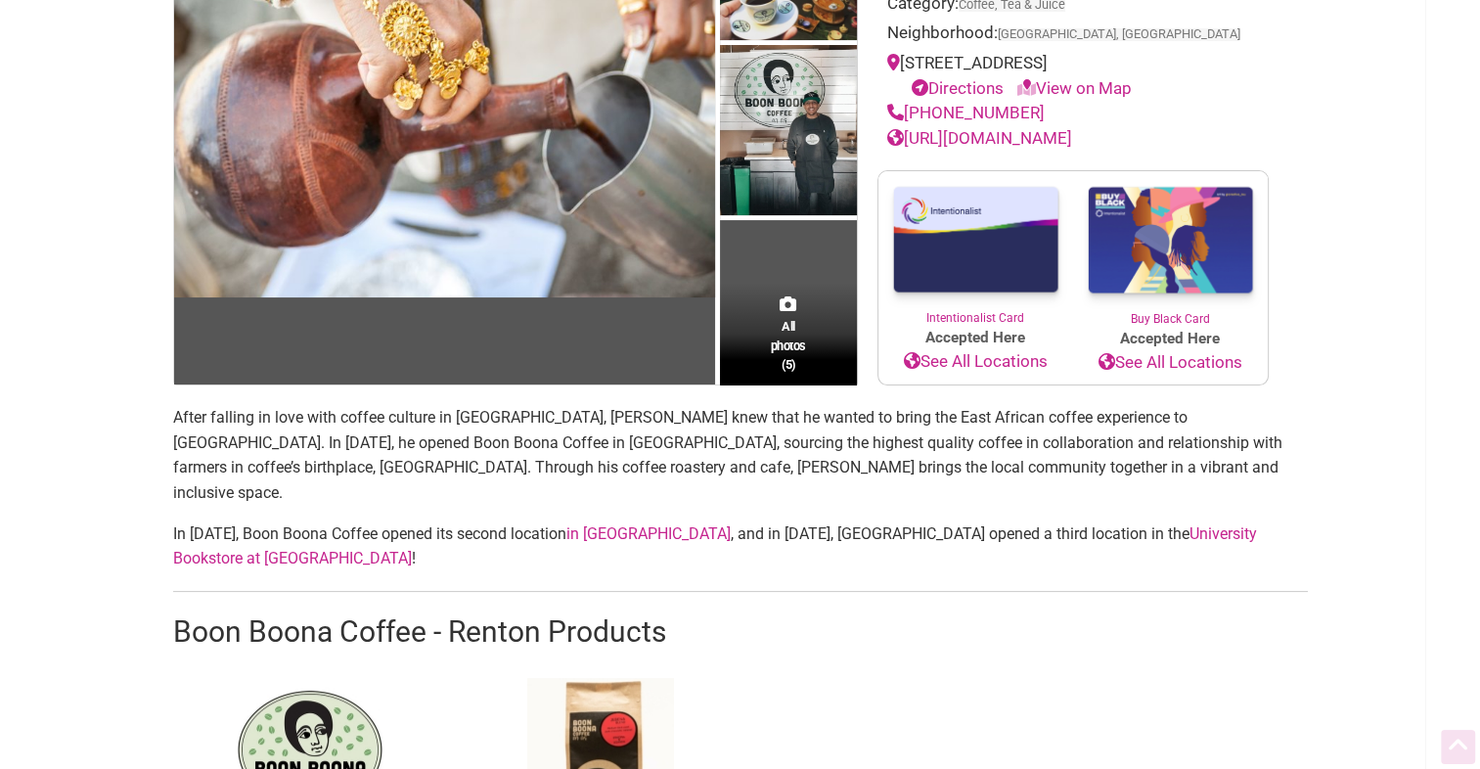
scroll to position [489, 0]
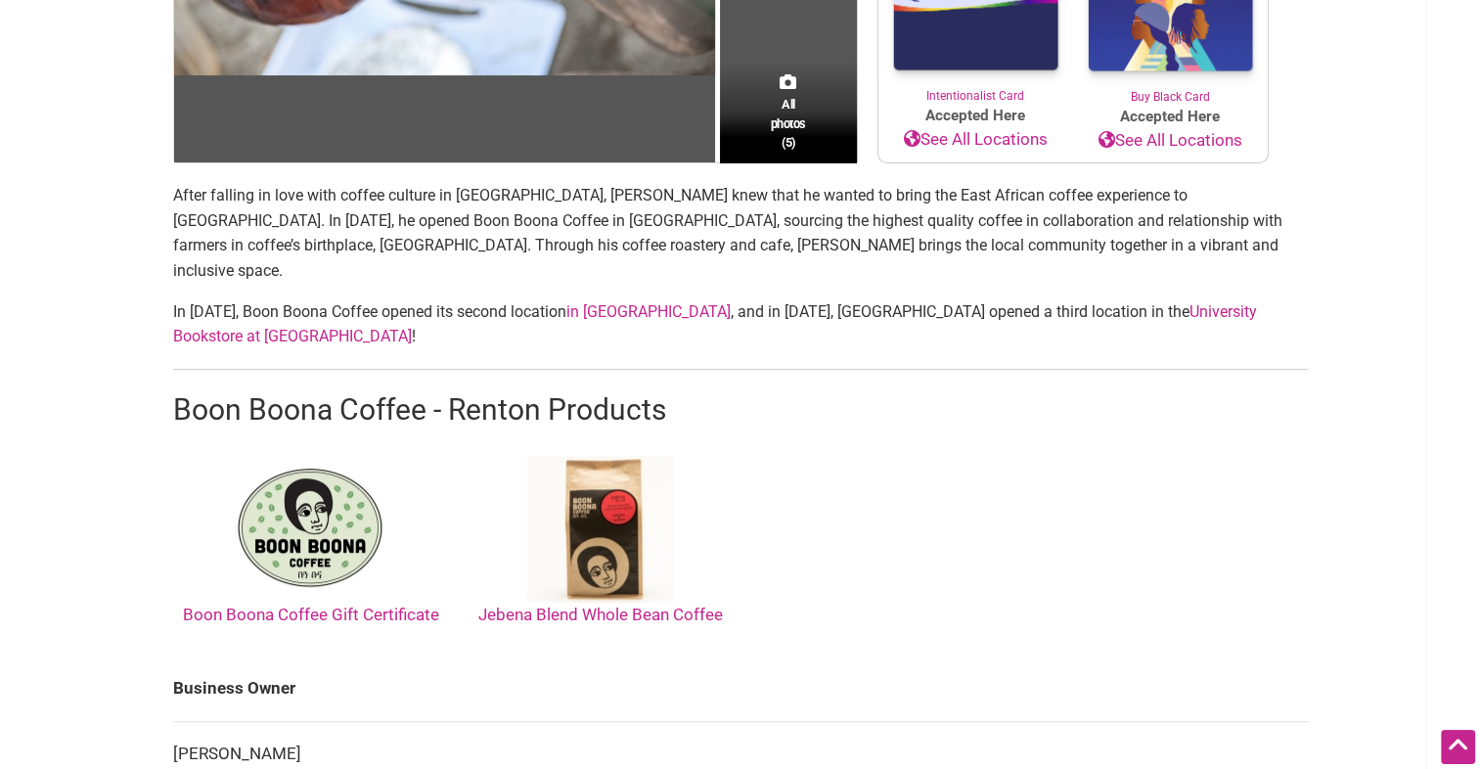
click at [364, 562] on link "Boon Boona Coffee Gift Certificate" at bounding box center [311, 540] width 256 height 168
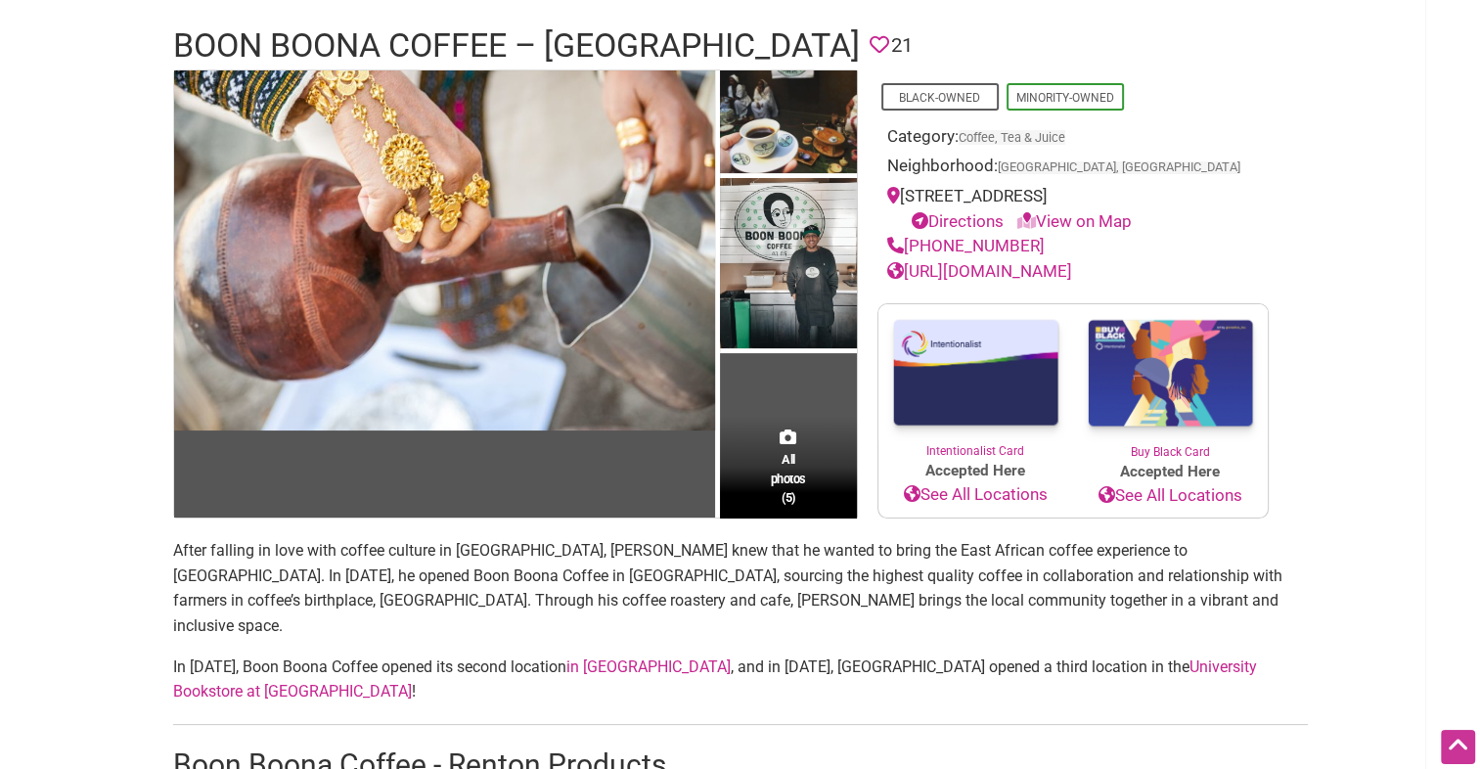
scroll to position [0, 0]
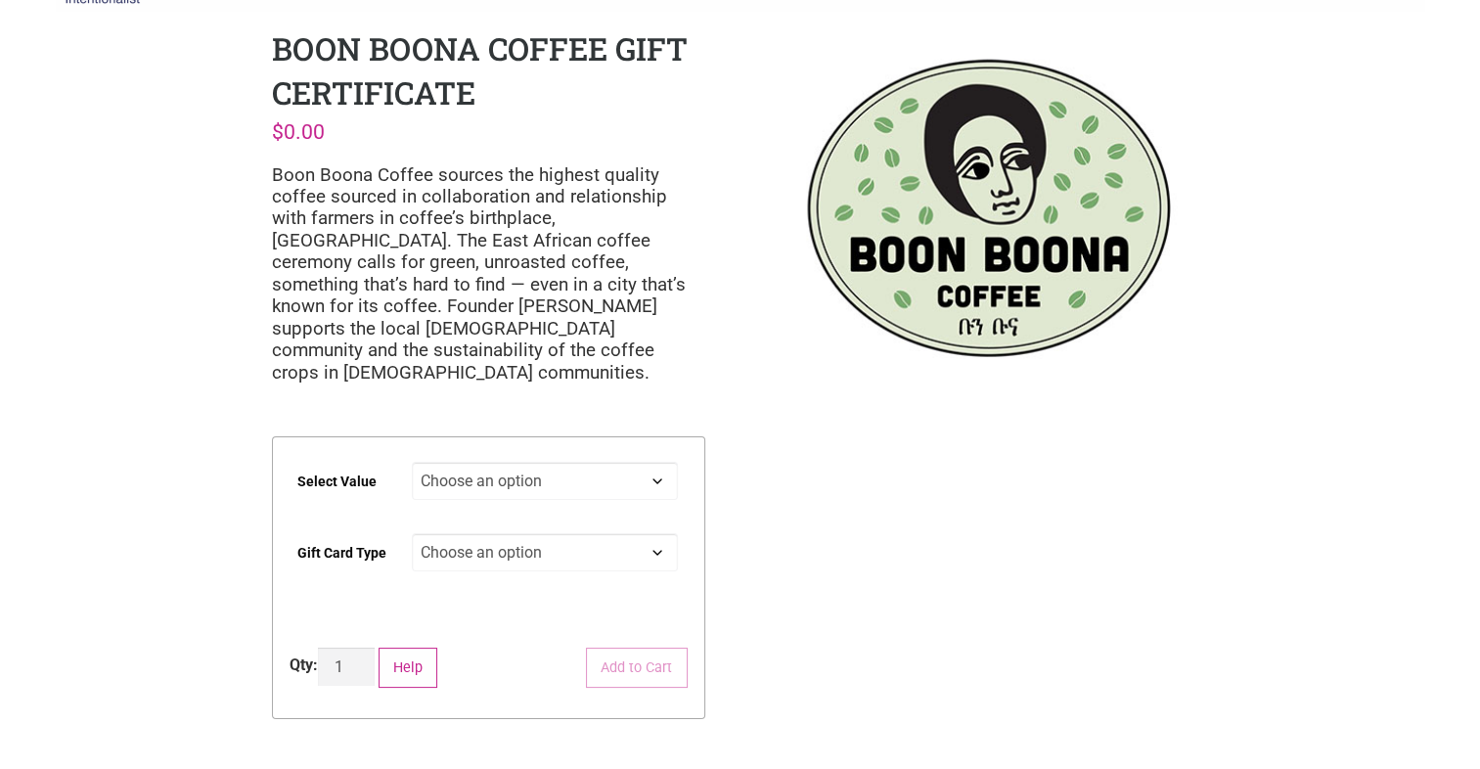
scroll to position [196, 0]
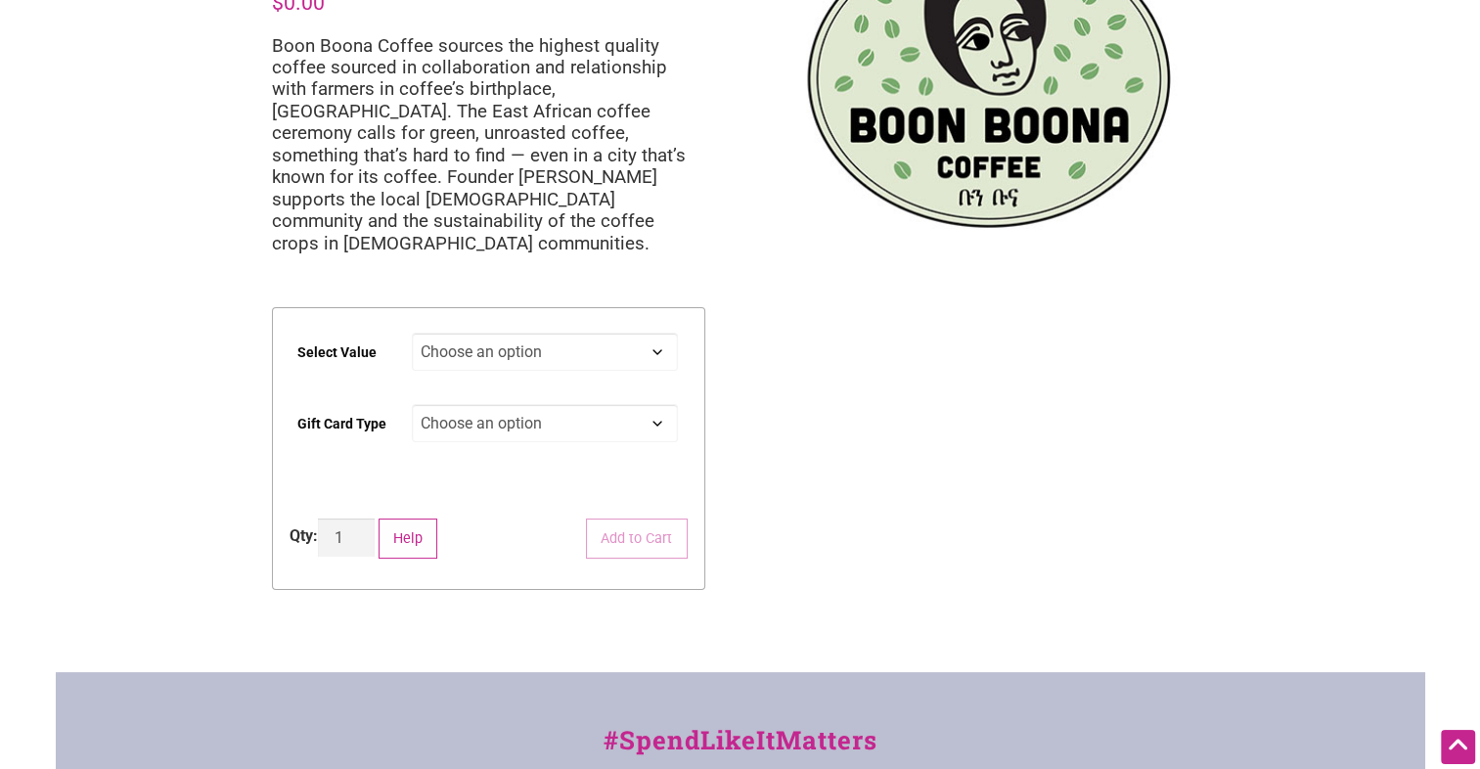
click at [586, 404] on select "Choose an option Physical" at bounding box center [545, 423] width 266 height 38
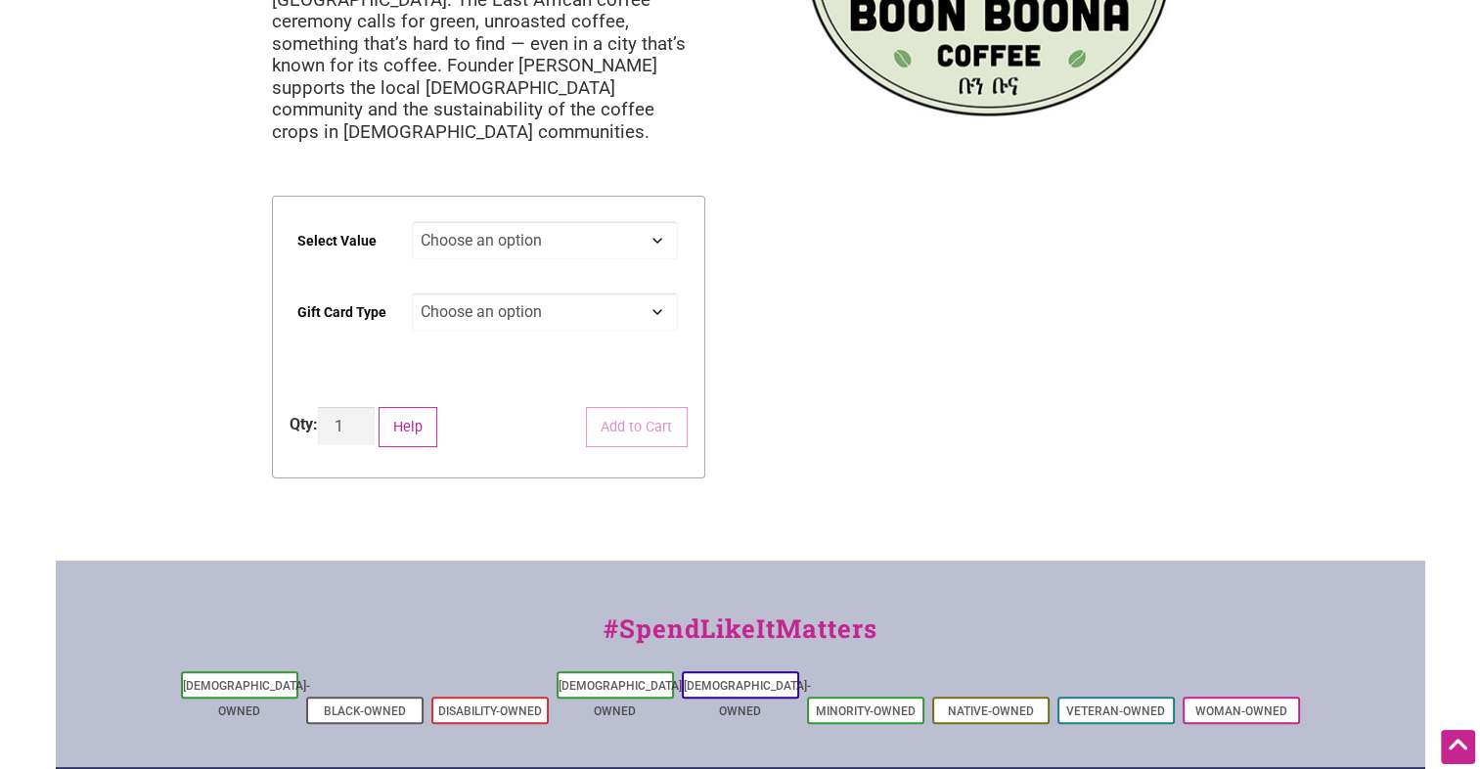
scroll to position [489, 0]
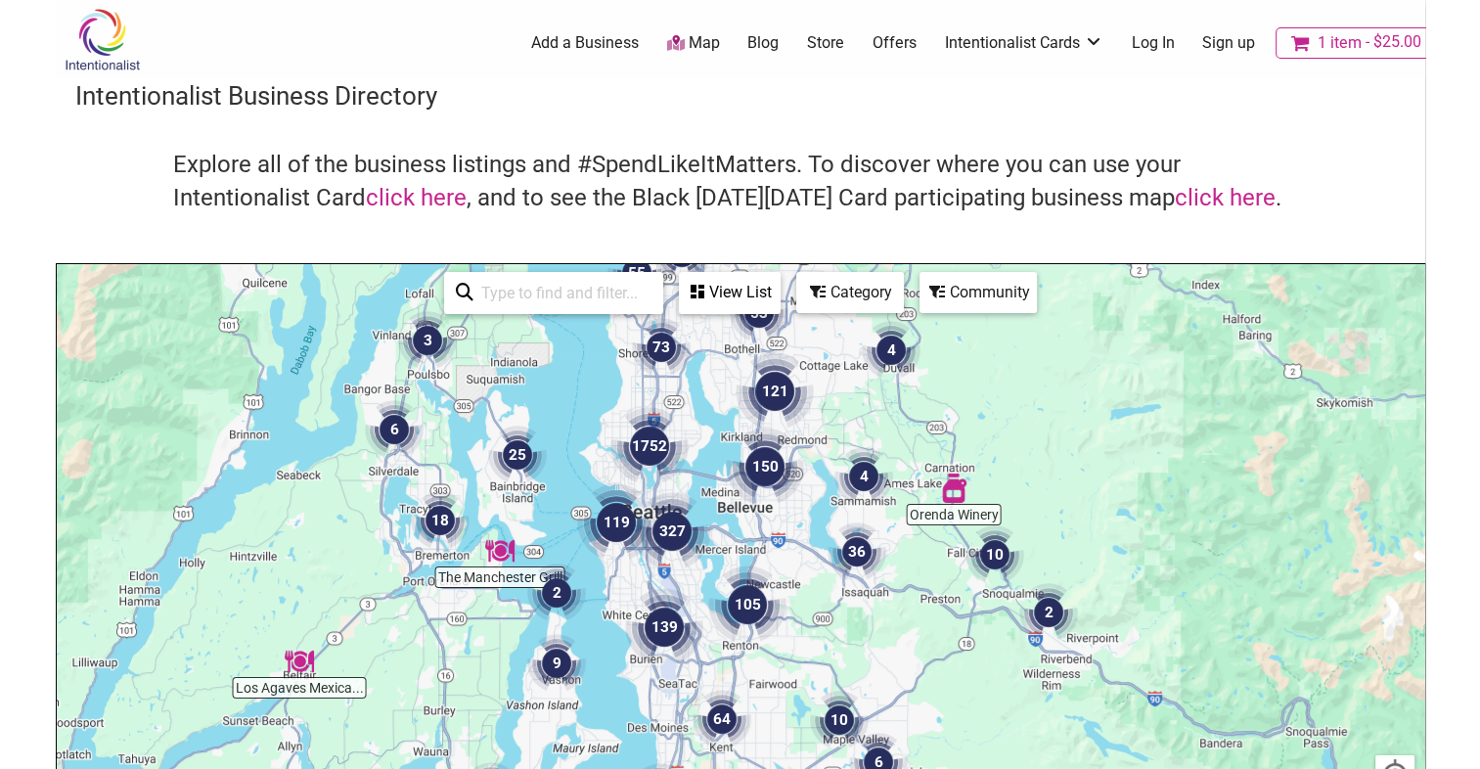
click at [754, 602] on img "105" at bounding box center [747, 604] width 78 height 78
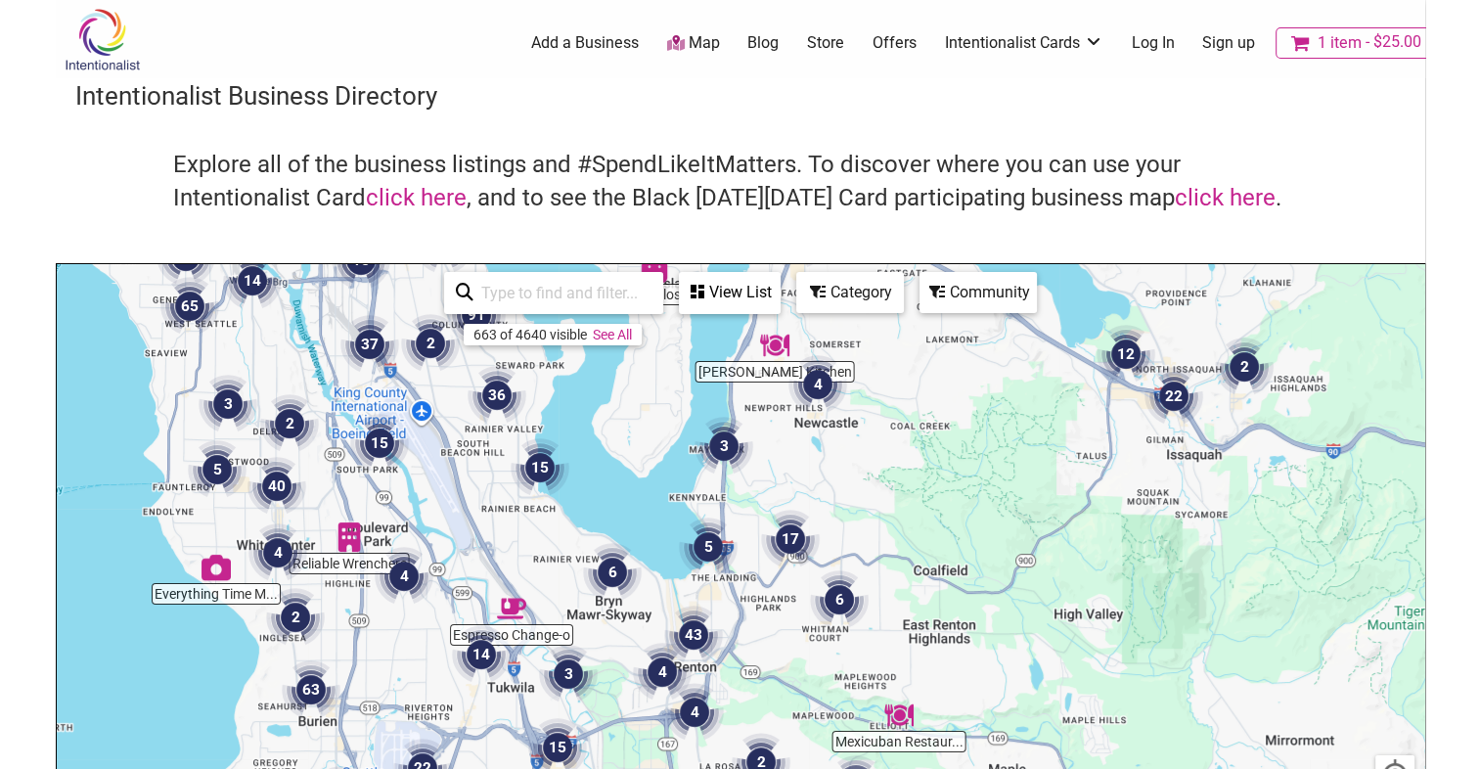
click at [750, 287] on div "View List" at bounding box center [730, 292] width 98 height 37
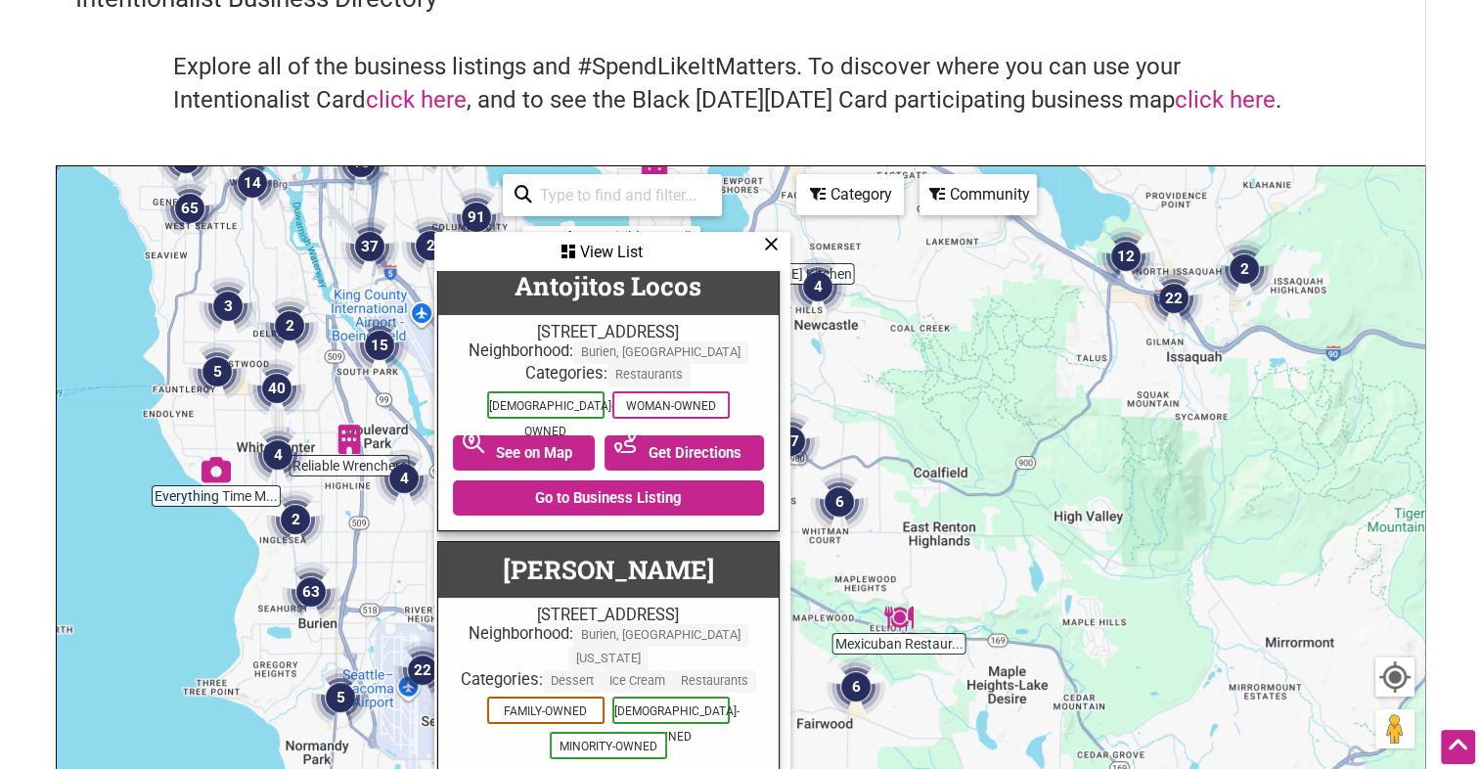
scroll to position [10157, 4]
